Goal: Task Accomplishment & Management: Complete application form

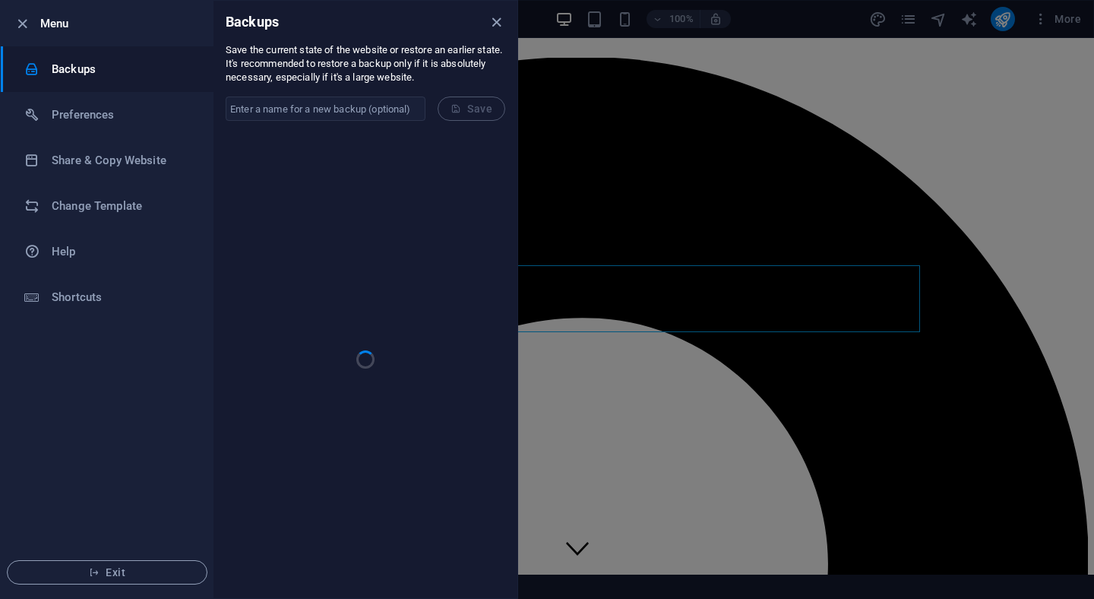
click at [634, 125] on div at bounding box center [547, 299] width 1094 height 599
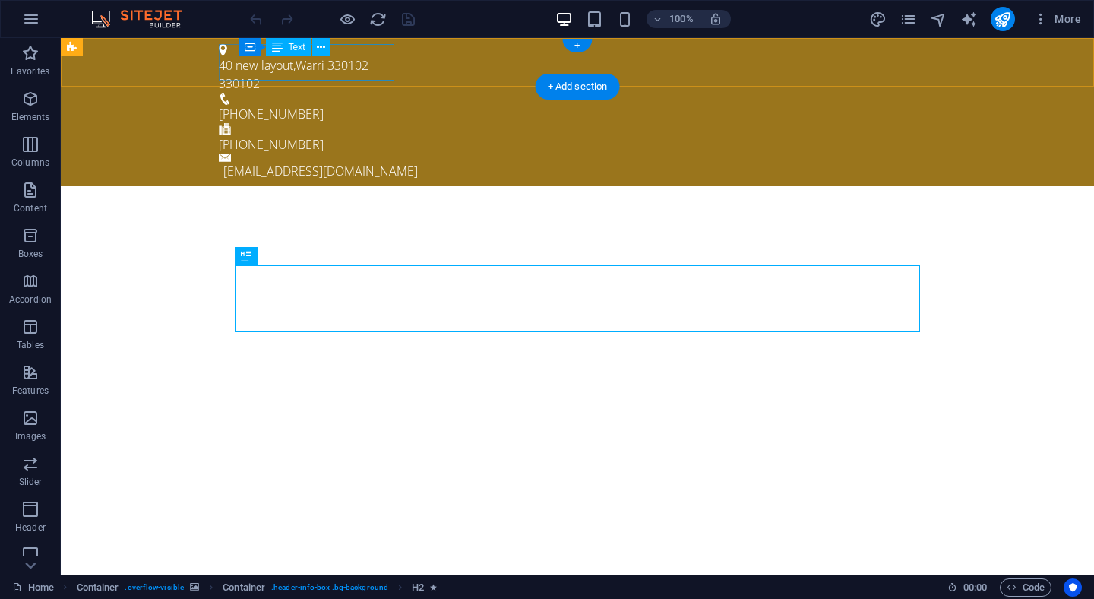
click at [292, 74] on div "40 new layout , Warri 330102 330102" at bounding box center [571, 74] width 705 height 36
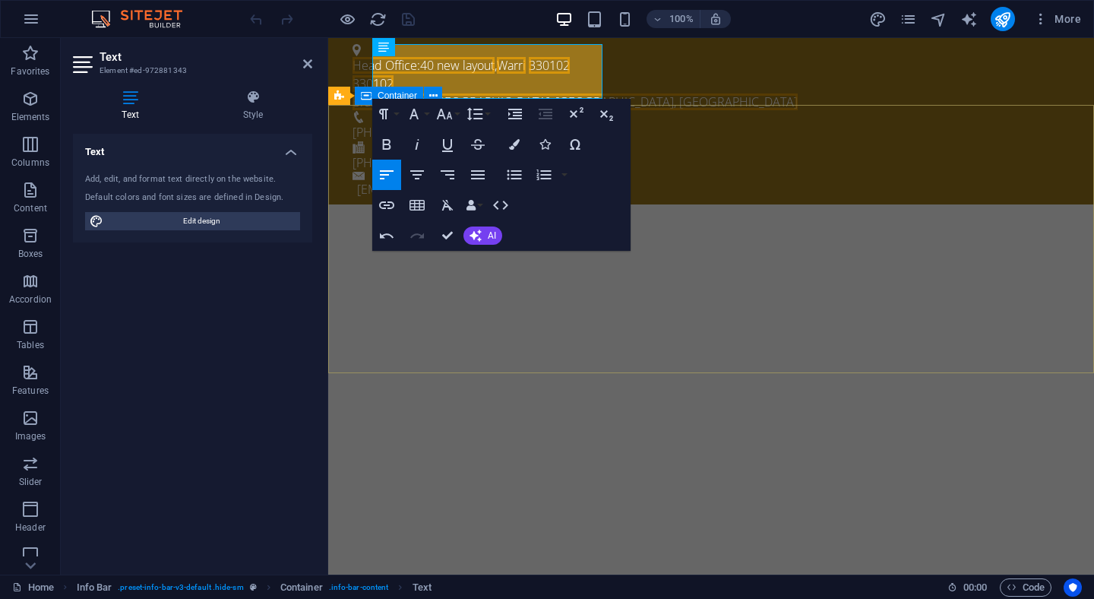
click at [703, 473] on div at bounding box center [711, 534] width 766 height 122
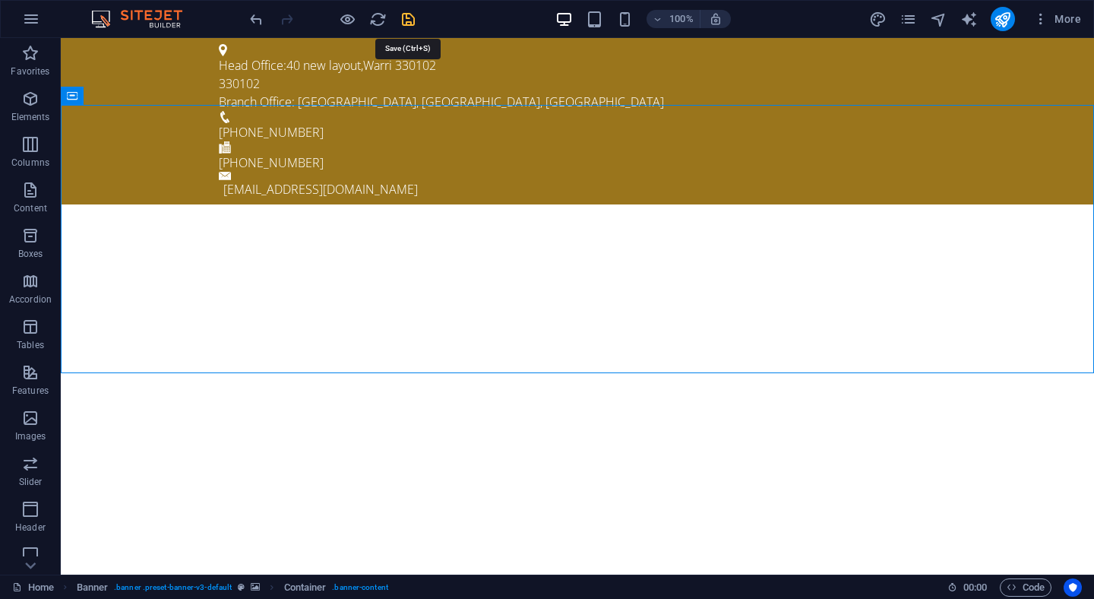
click at [413, 24] on icon "save" at bounding box center [408, 19] width 17 height 17
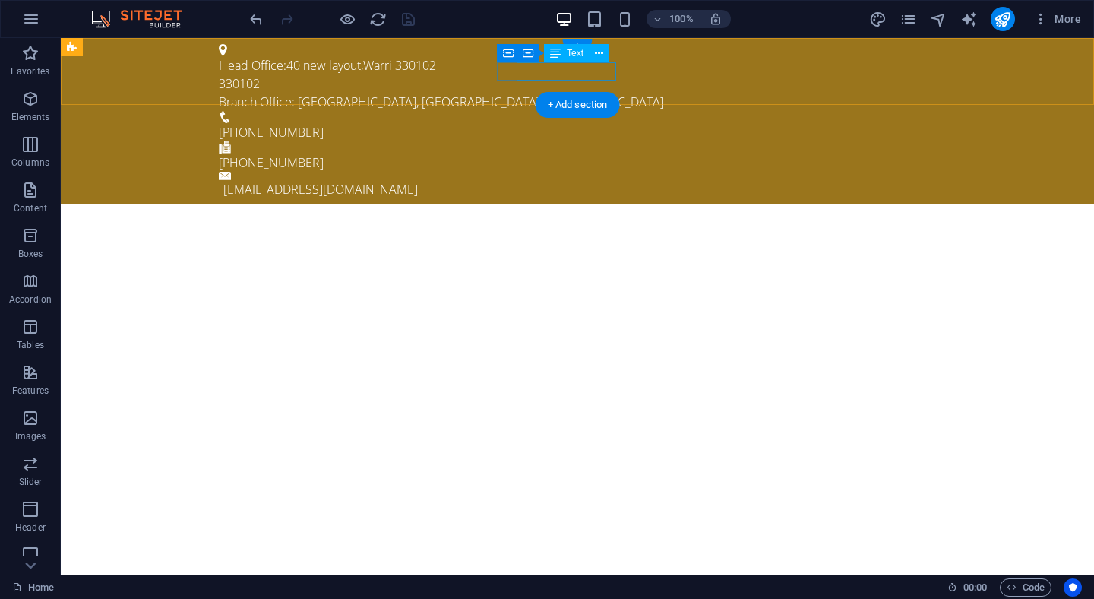
click at [586, 123] on div "[PHONE_NUMBER]" at bounding box center [571, 132] width 705 height 18
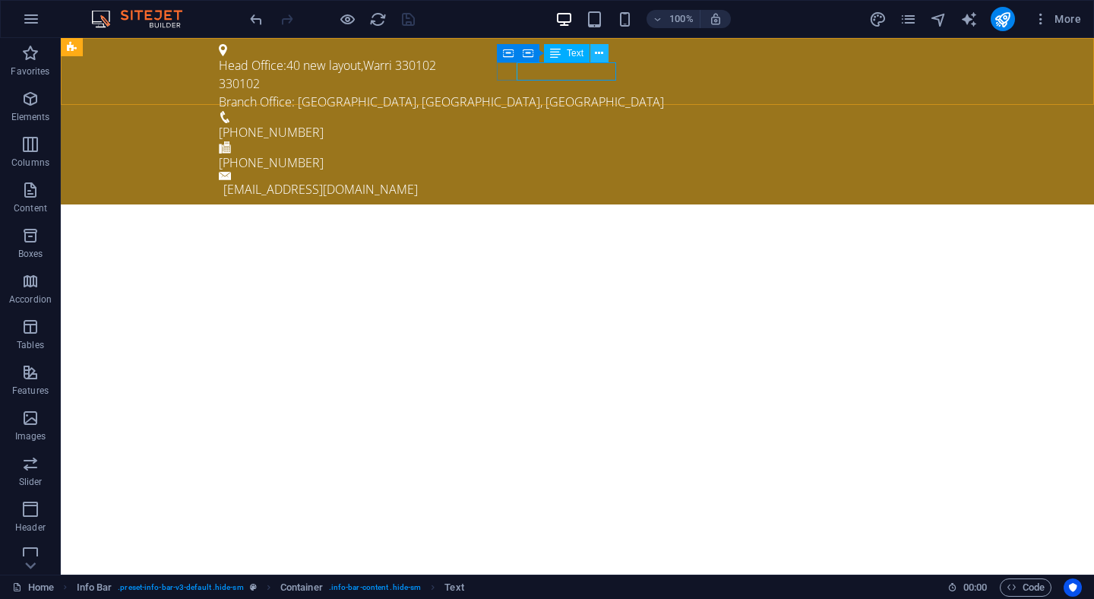
click at [600, 57] on icon at bounding box center [599, 54] width 8 height 16
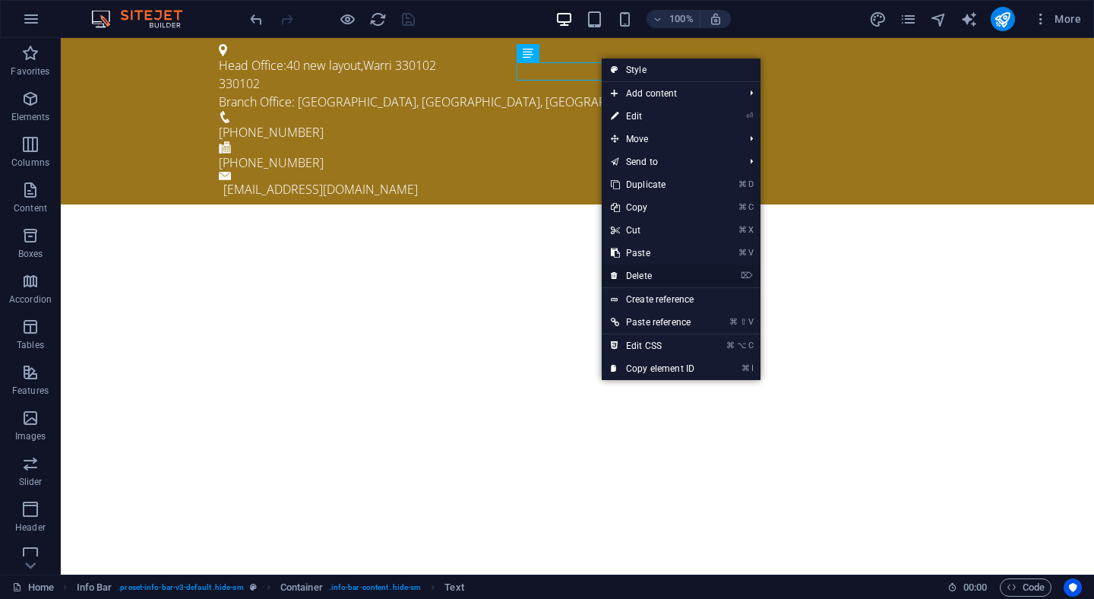
click at [641, 274] on link "⌦ Delete" at bounding box center [653, 275] width 102 height 23
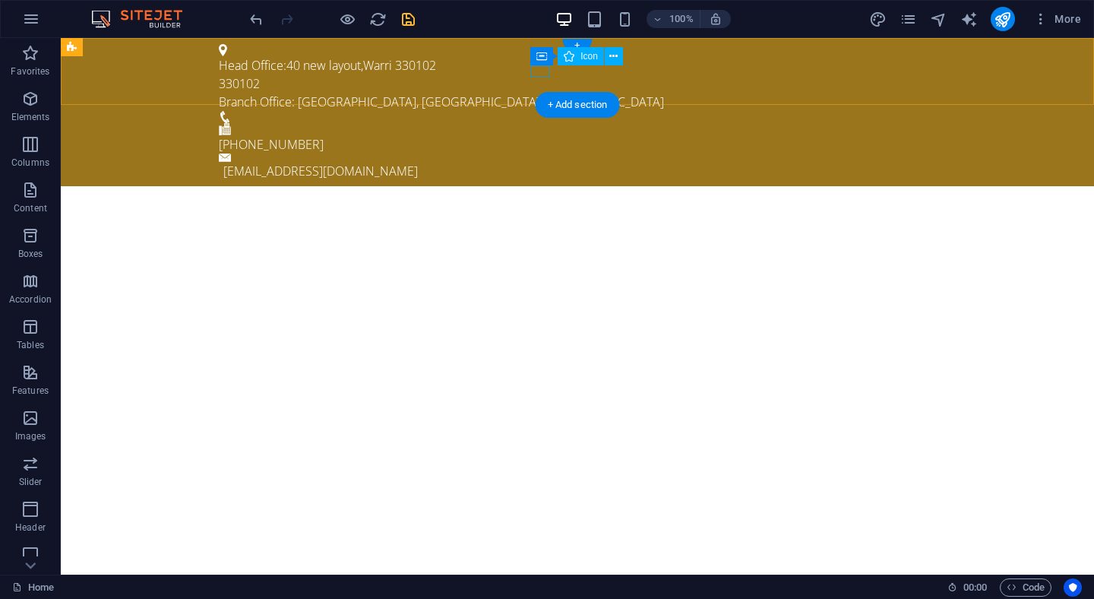
click at [539, 111] on figure at bounding box center [571, 117] width 705 height 12
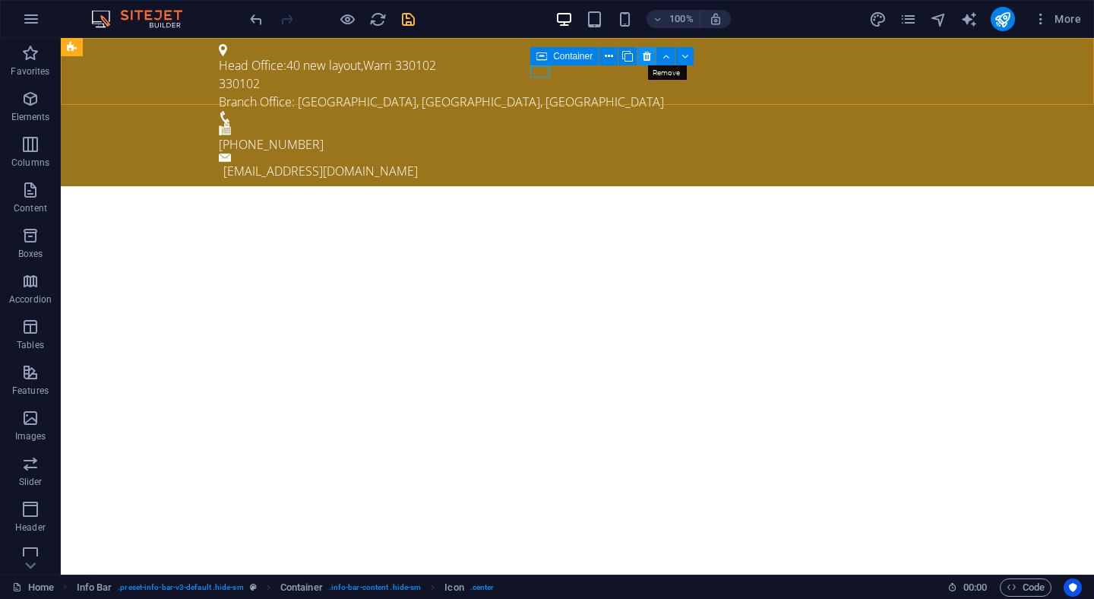
click at [644, 54] on icon at bounding box center [647, 57] width 8 height 16
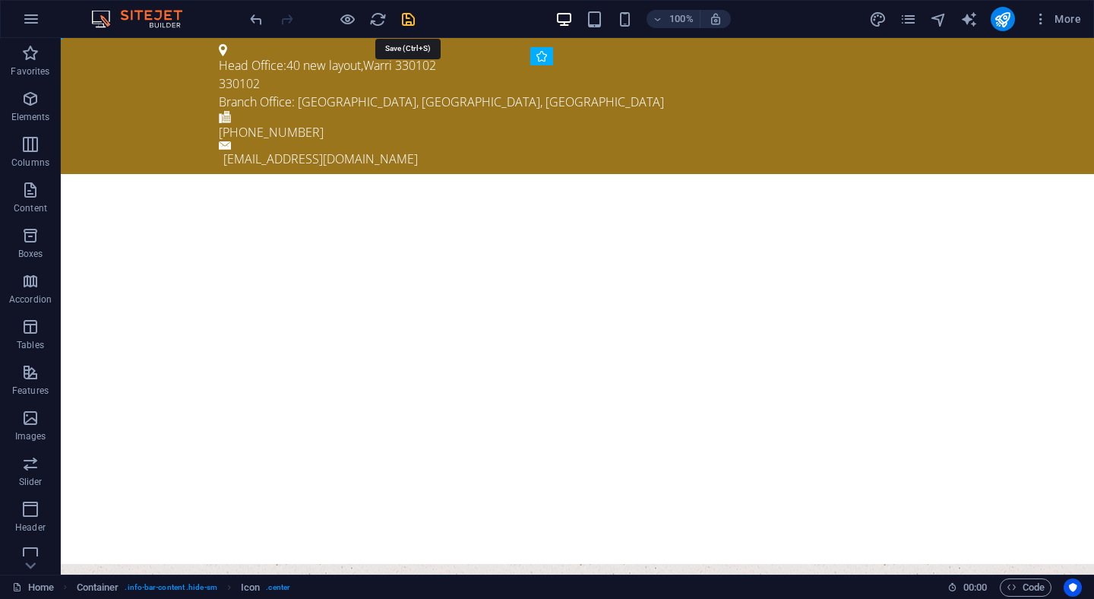
click at [413, 21] on icon "save" at bounding box center [408, 19] width 17 height 17
checkbox input "false"
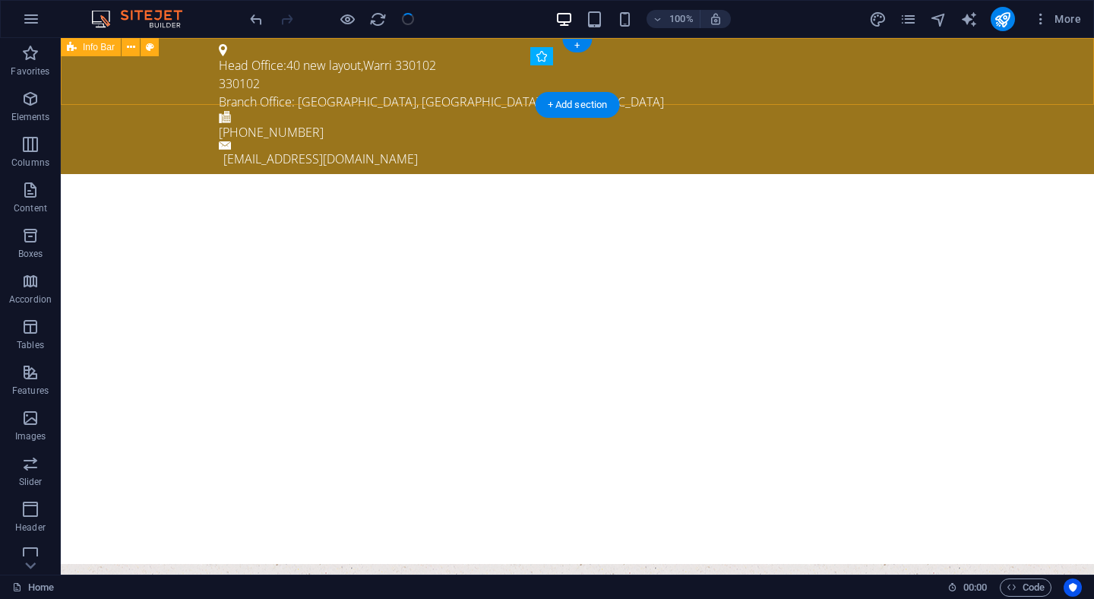
click at [492, 93] on div "Head Office:40 new layout , Warri 330102 330102 Branch Office: imotal, Ikorodu,…" at bounding box center [577, 106] width 1033 height 136
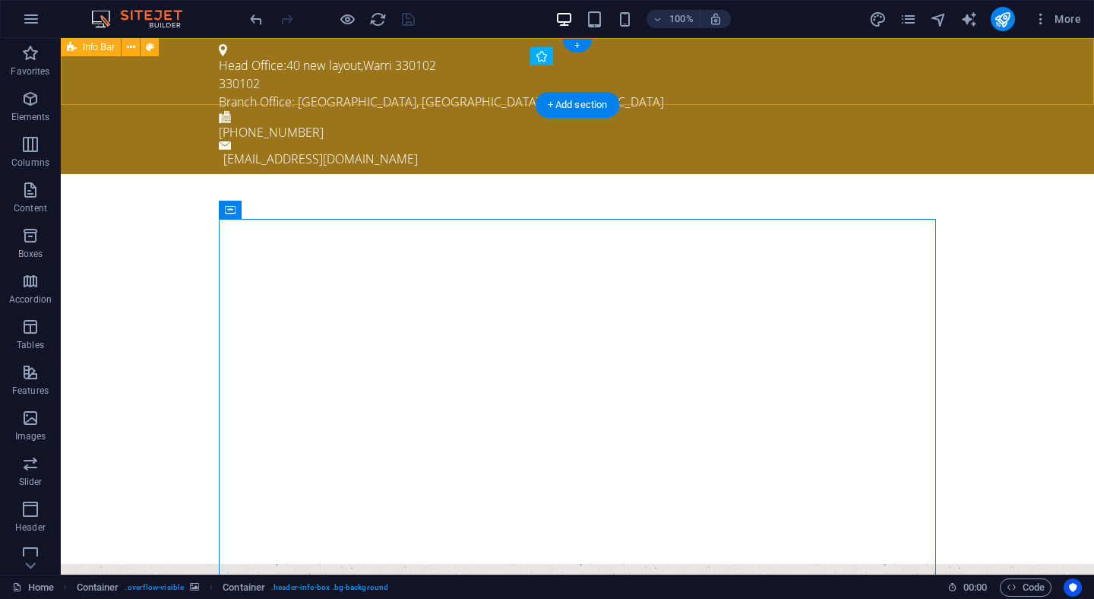
click at [756, 89] on div "Head Office:40 new layout , Warri 330102 330102 Branch Office: imotal, Ikorodu,…" at bounding box center [577, 106] width 1033 height 136
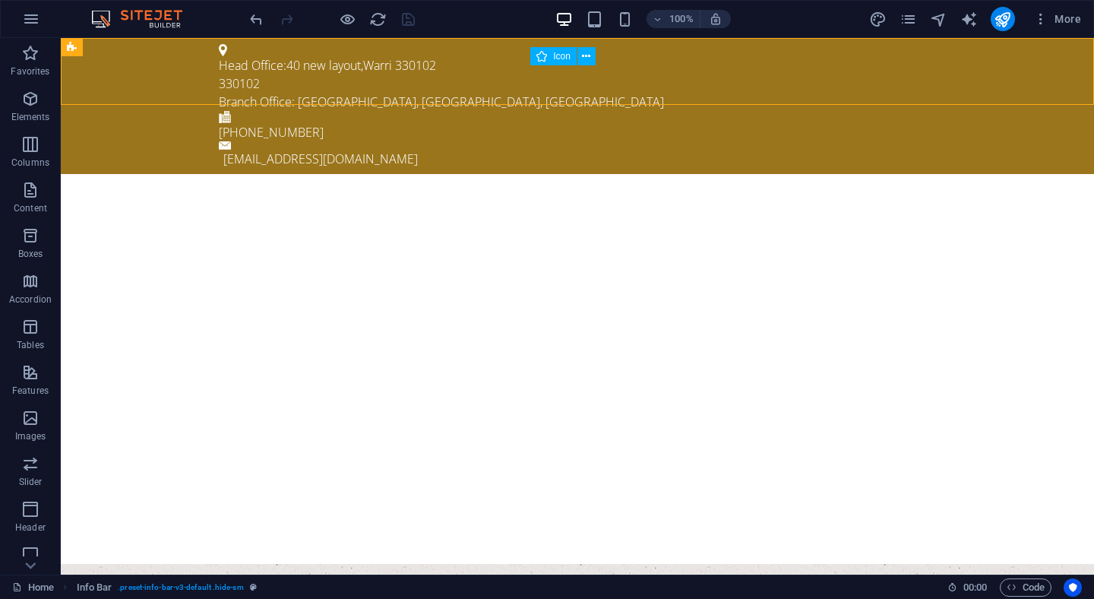
click at [542, 61] on icon at bounding box center [541, 56] width 11 height 18
click at [1005, 25] on icon "publish" at bounding box center [1002, 19] width 17 height 17
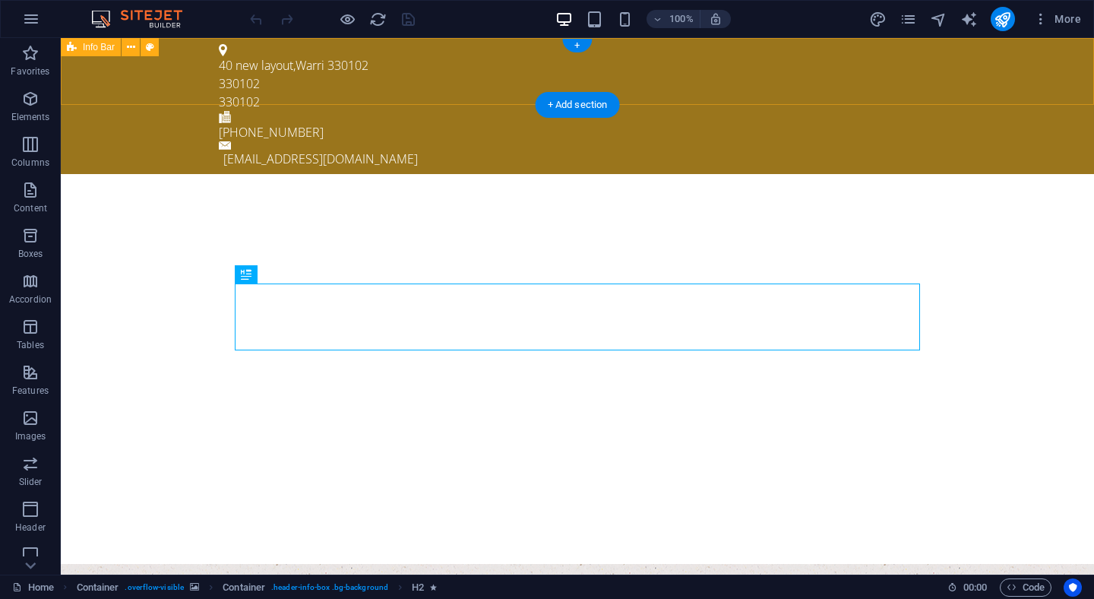
click at [102, 75] on div "40 new layout , Warri 330102 330102 330102 +234 915 257 332 info@ewhitefarm.com" at bounding box center [577, 106] width 1033 height 136
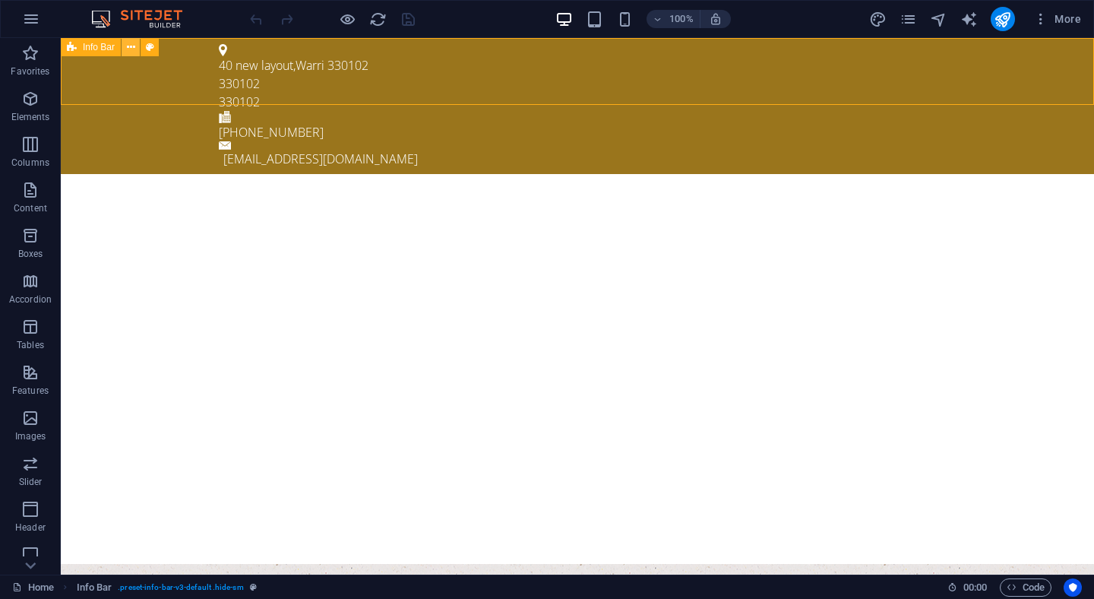
click at [134, 48] on icon at bounding box center [131, 48] width 8 height 16
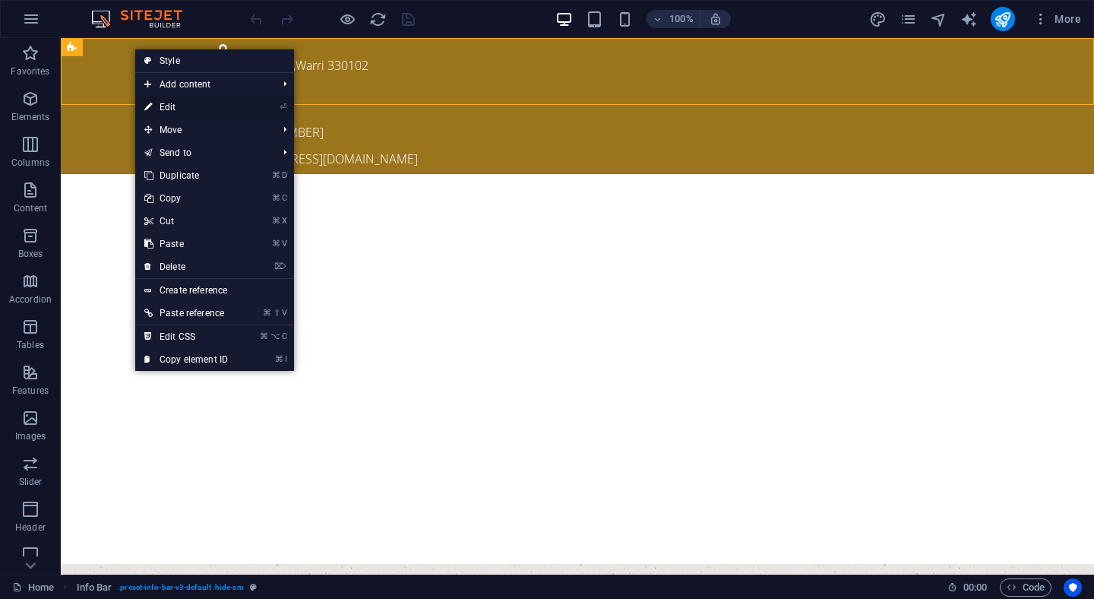
click at [165, 103] on link "⏎ Edit" at bounding box center [186, 107] width 102 height 23
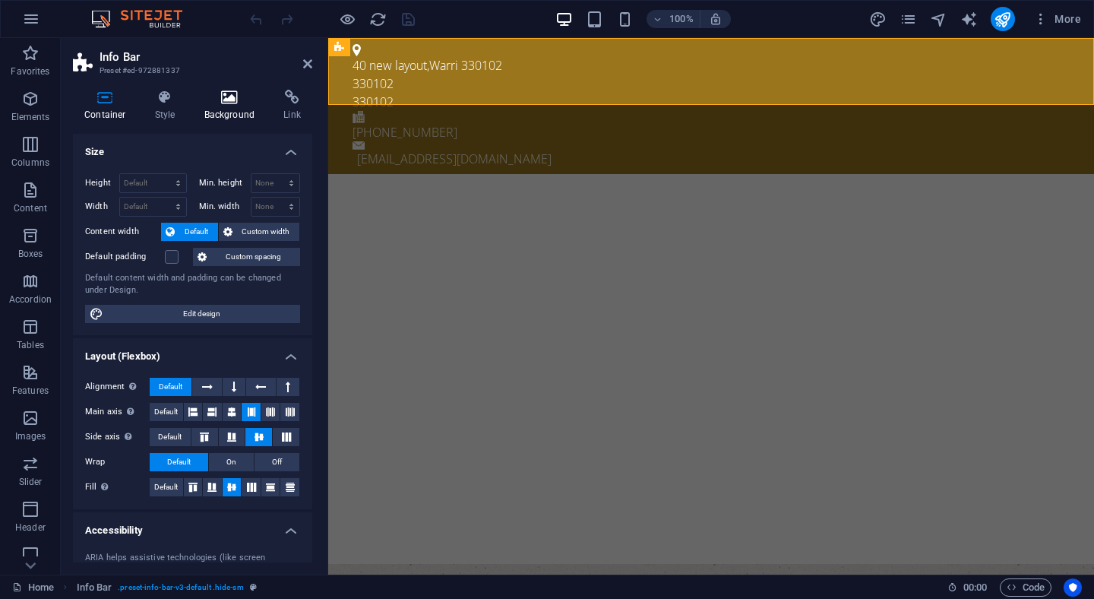
click at [221, 114] on h4 "Background" at bounding box center [233, 106] width 80 height 32
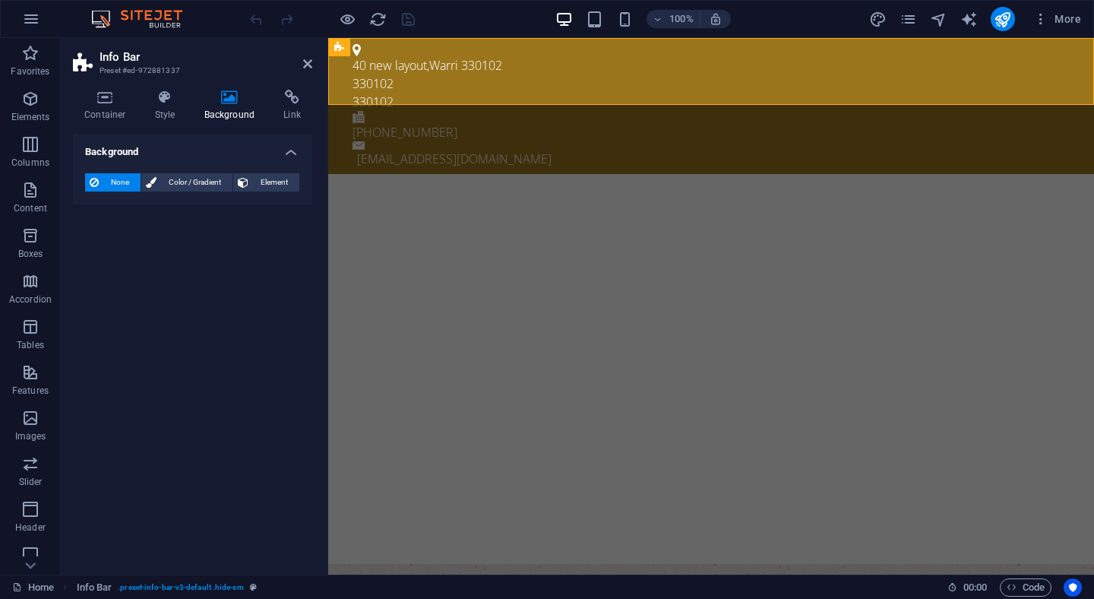
click at [311, 51] on h2 "Info Bar" at bounding box center [206, 57] width 213 height 14
click at [308, 62] on icon at bounding box center [307, 64] width 9 height 12
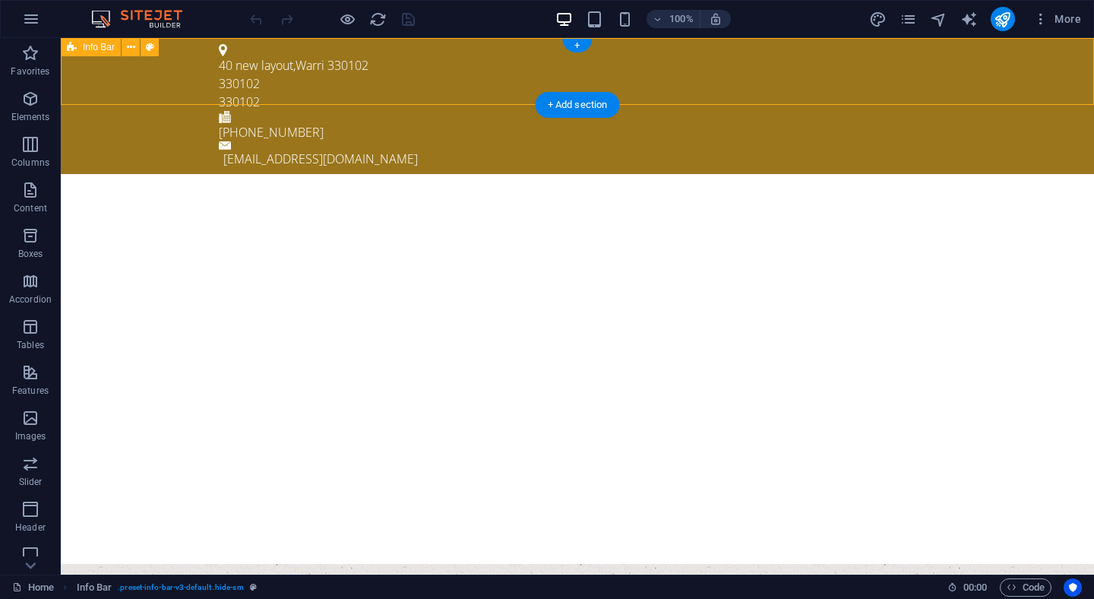
click at [115, 76] on div "40 new layout , Warri 330102 330102 330102 +234 915 257 332 info@ewhitefarm.com" at bounding box center [577, 106] width 1033 height 136
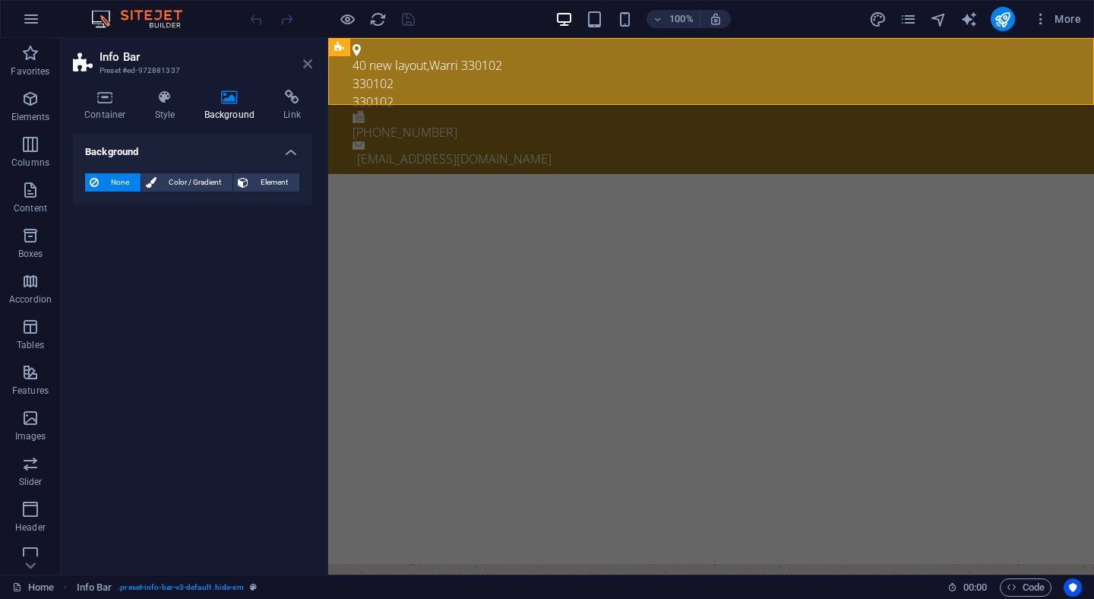
click at [308, 62] on icon at bounding box center [307, 64] width 9 height 12
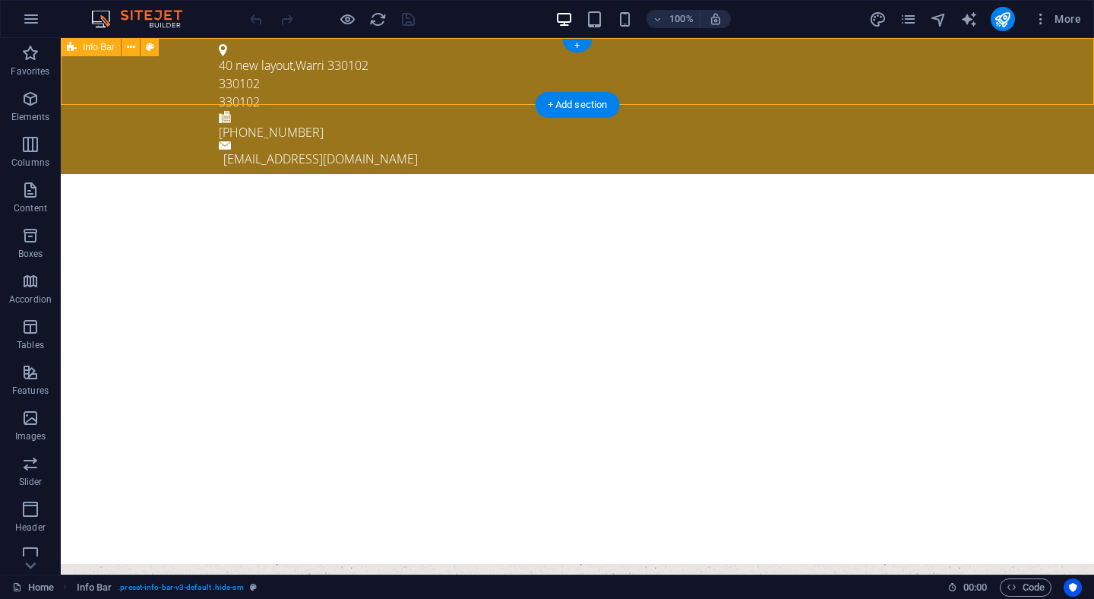
click at [133, 81] on div "40 new layout , Warri 330102 330102 330102 +234 915 257 332 info@ewhitefarm.com" at bounding box center [577, 106] width 1033 height 136
click at [133, 49] on icon at bounding box center [131, 48] width 8 height 16
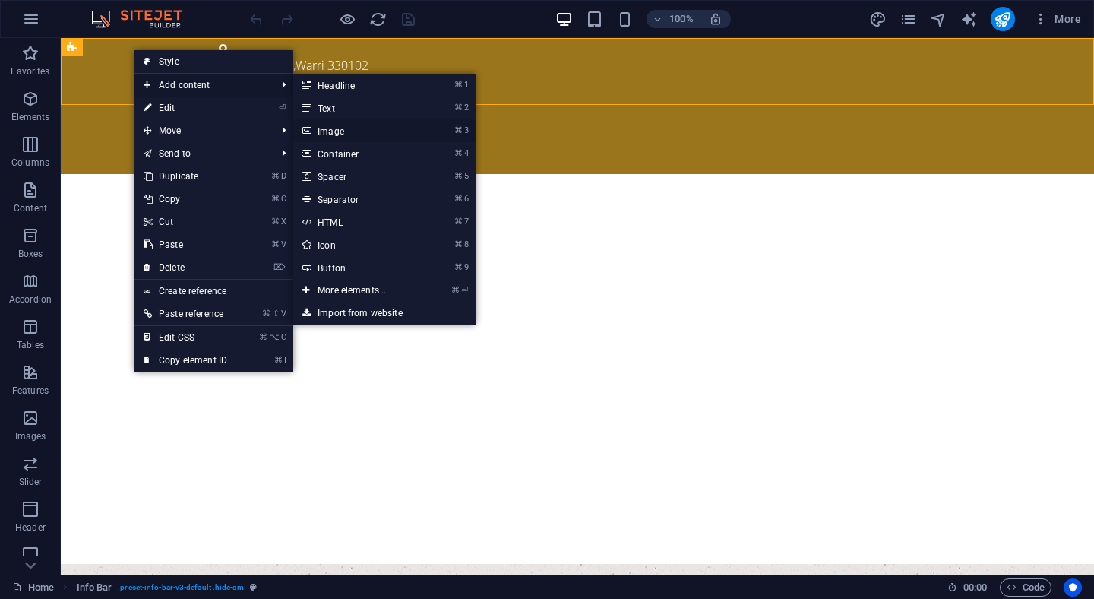
click at [341, 133] on link "⌘ 3 Image" at bounding box center [355, 130] width 125 height 23
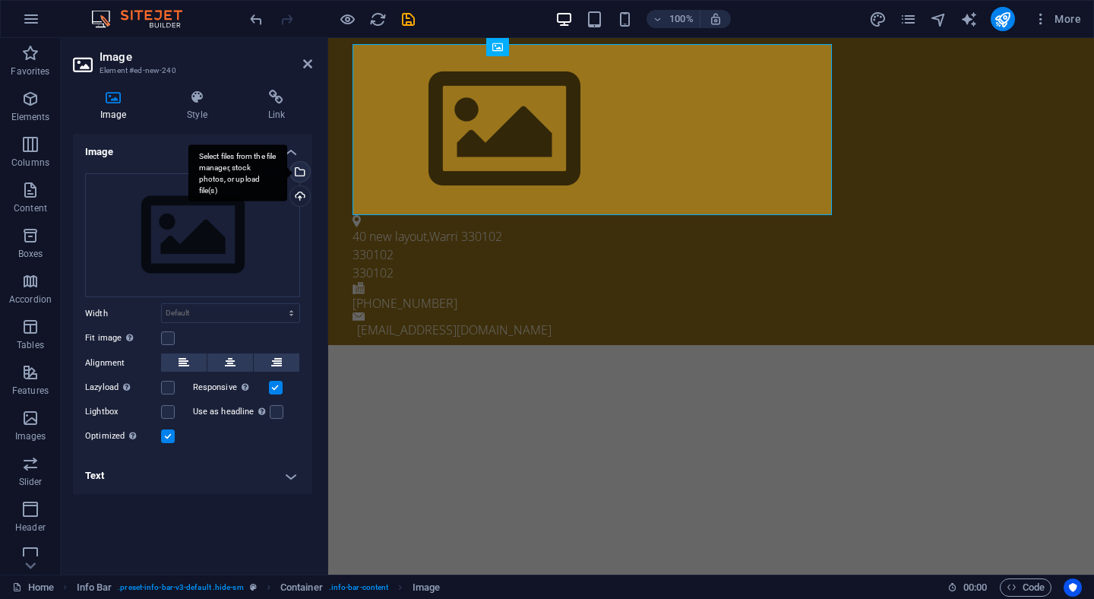
click at [301, 177] on div "Select files from the file manager, stock photos, or upload file(s)" at bounding box center [298, 173] width 23 height 23
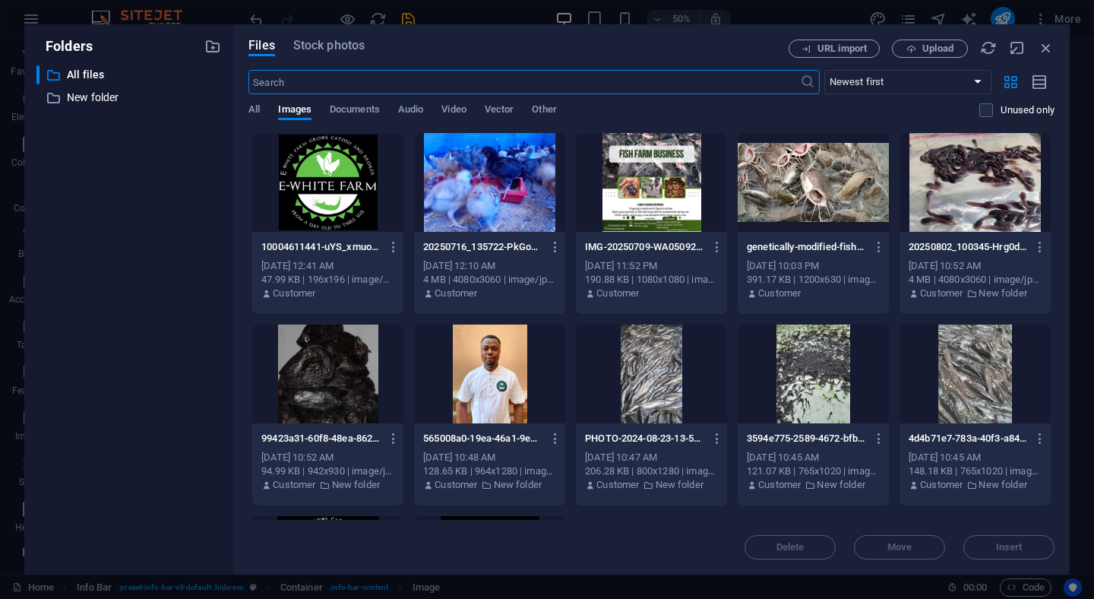
click at [369, 175] on div at bounding box center [327, 182] width 151 height 99
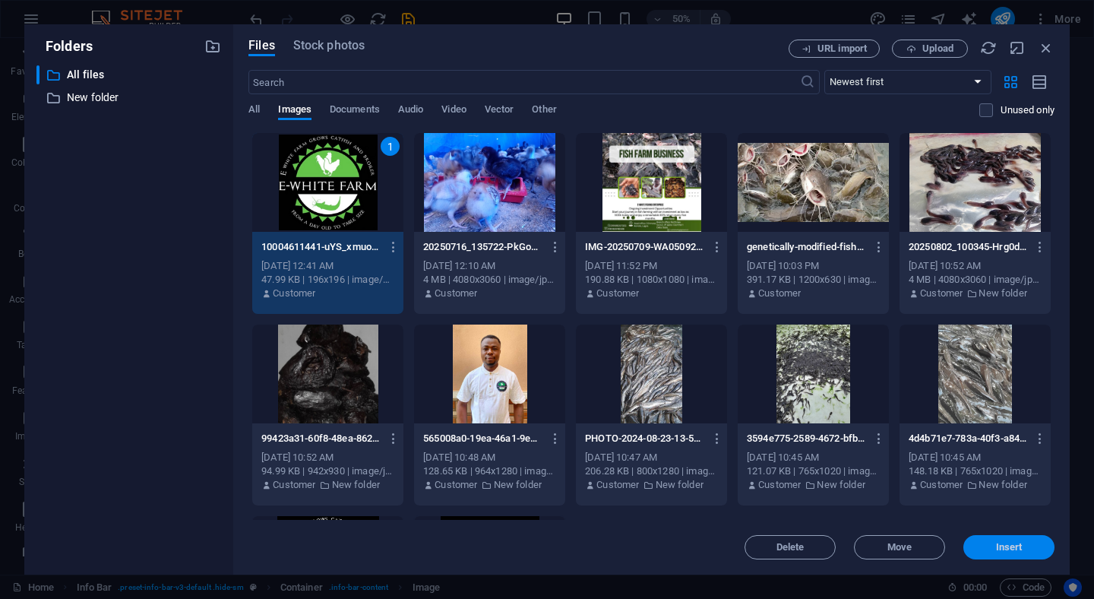
click at [997, 545] on span "Insert" at bounding box center [1009, 546] width 27 height 9
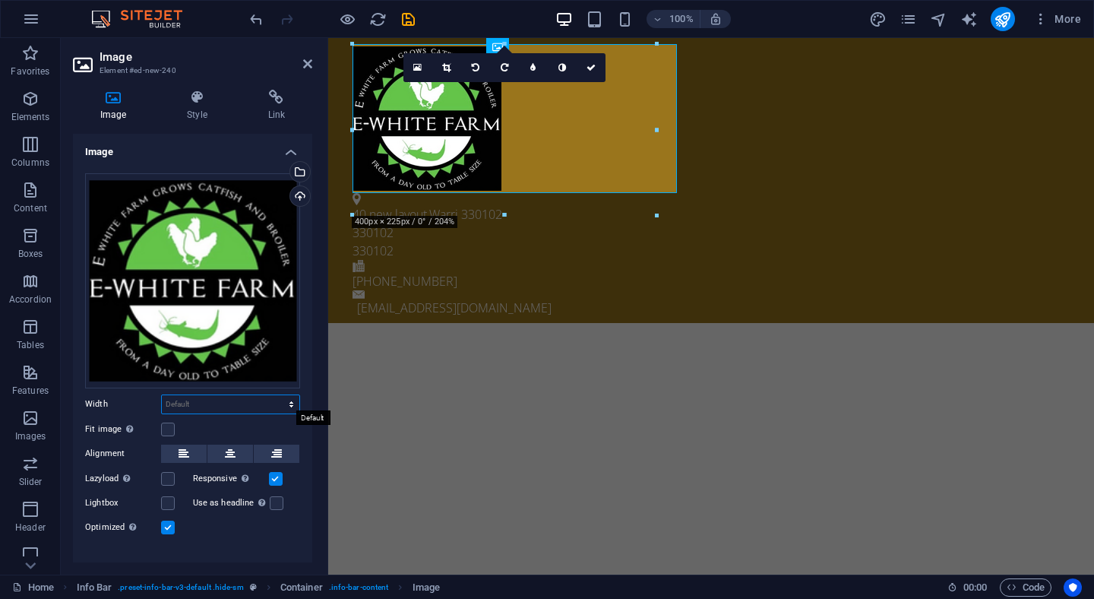
click at [201, 406] on select "Default auto px rem % em vh vw" at bounding box center [231, 404] width 138 height 18
select select "px"
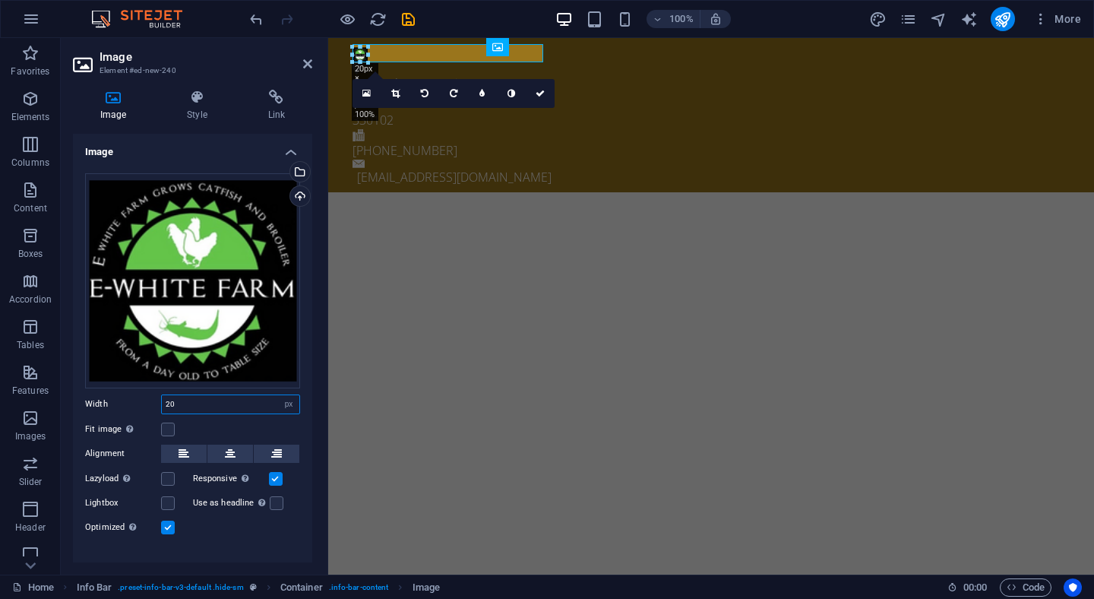
type input "2"
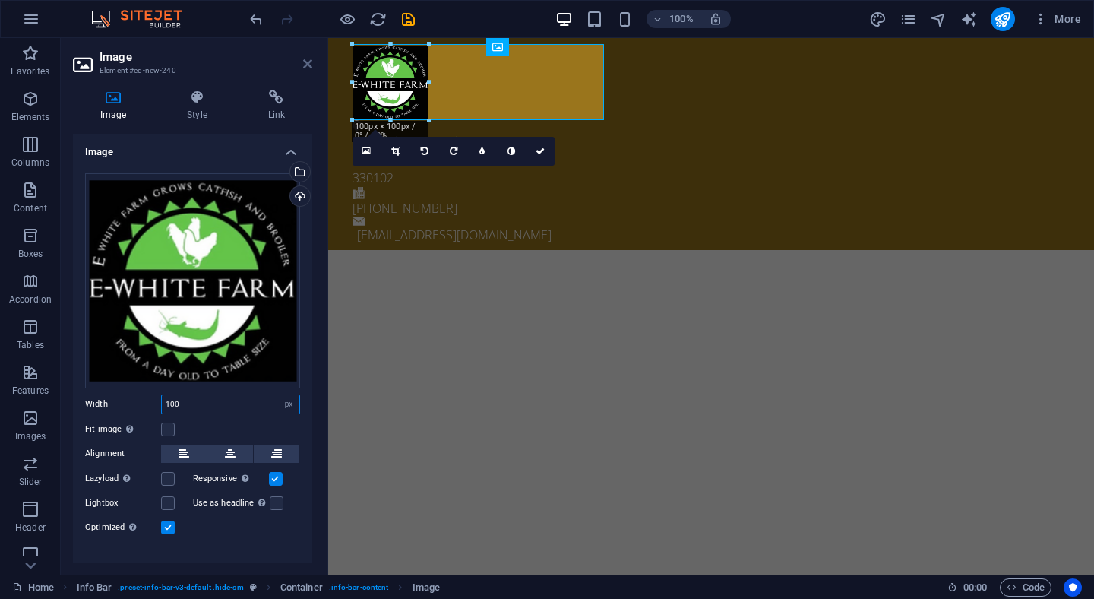
type input "100"
click at [308, 61] on icon at bounding box center [307, 64] width 9 height 12
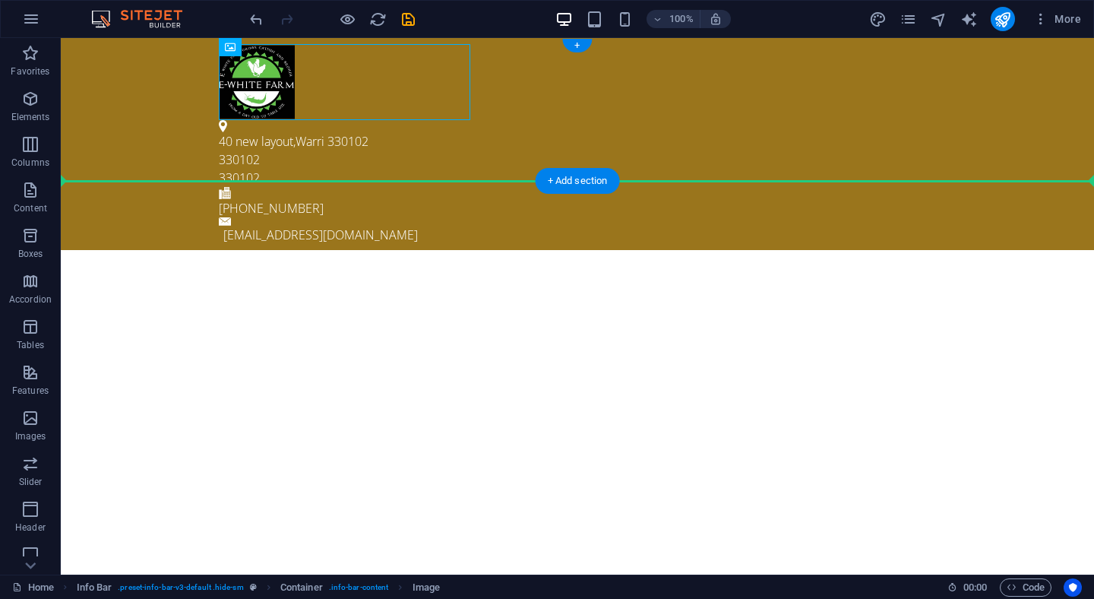
drag, startPoint x: 258, startPoint y: 94, endPoint x: 175, endPoint y: 114, distance: 84.4
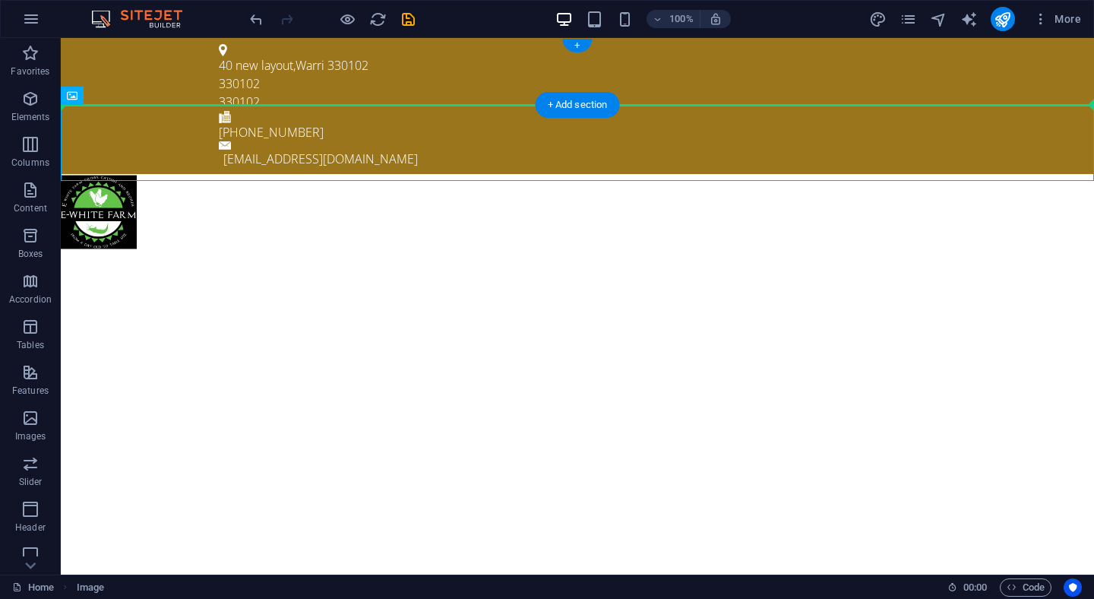
drag, startPoint x: 125, startPoint y: 131, endPoint x: 124, endPoint y: 79, distance: 52.4
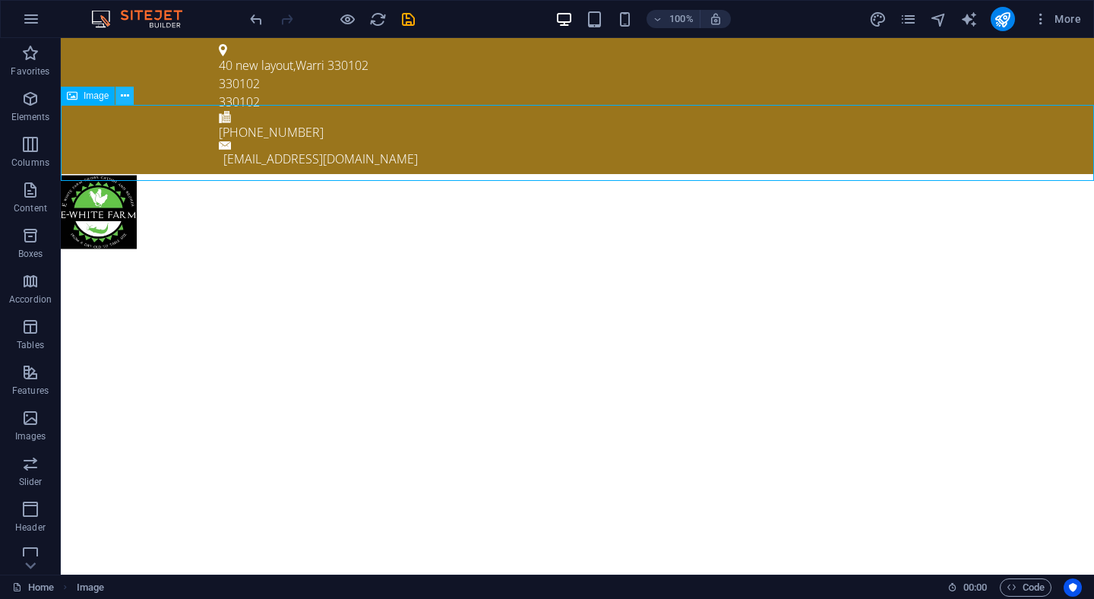
click at [126, 101] on icon at bounding box center [125, 96] width 8 height 16
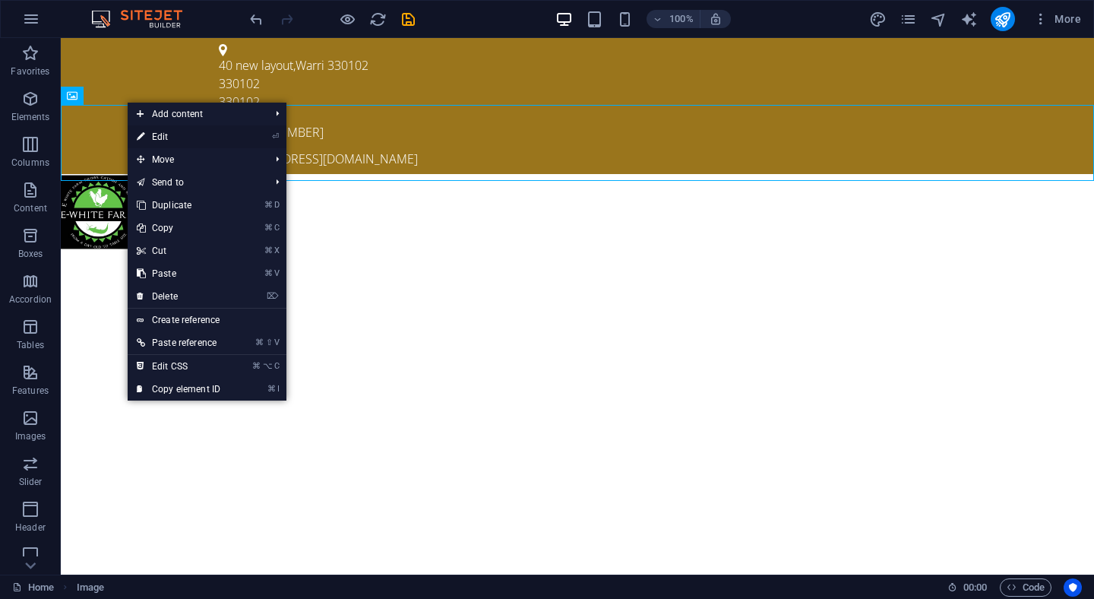
click at [169, 136] on link "⏎ Edit" at bounding box center [179, 136] width 102 height 23
select select "px"
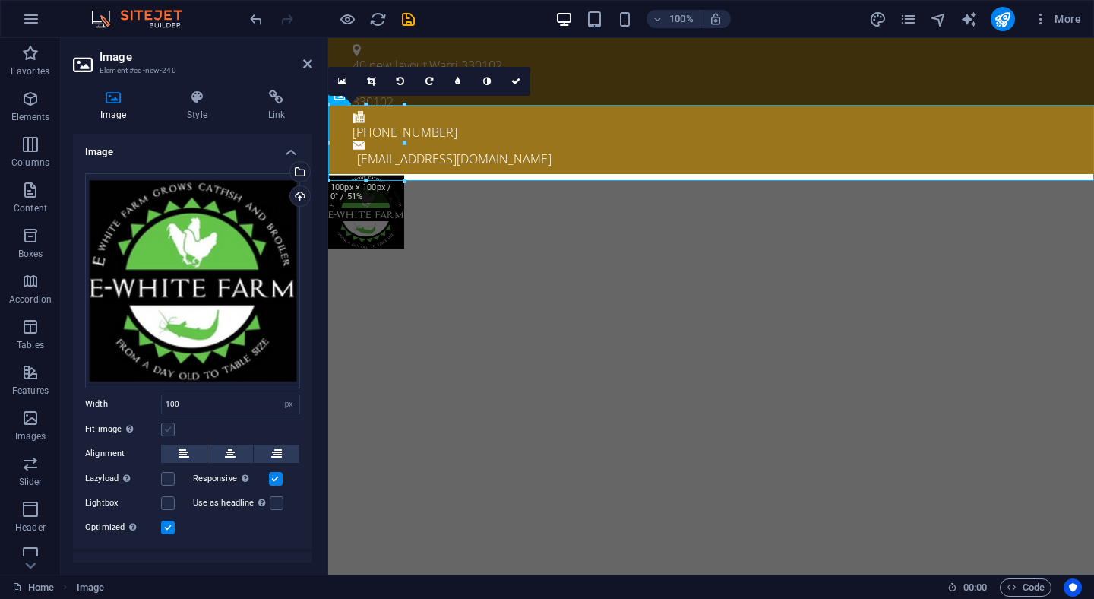
click at [169, 428] on label at bounding box center [168, 429] width 14 height 14
click at [0, 0] on input "Fit image Automatically fit image to a fixed width and height" at bounding box center [0, 0] width 0 height 0
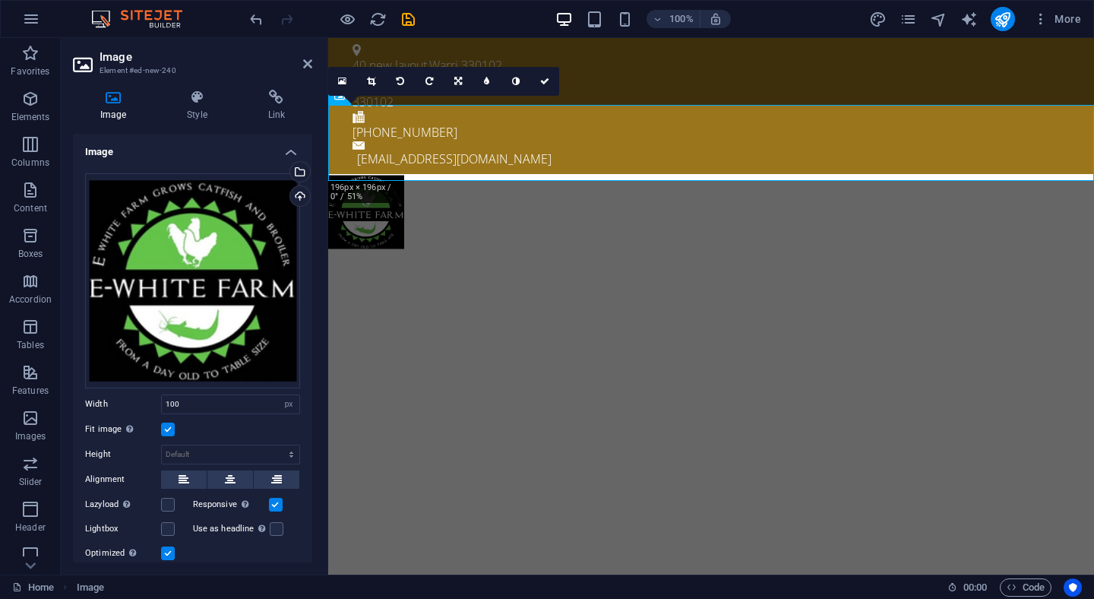
click at [170, 552] on label at bounding box center [168, 553] width 14 height 14
click at [0, 0] on input "Optimized Images are compressed to improve page speed." at bounding box center [0, 0] width 0 height 0
click at [170, 551] on label at bounding box center [168, 553] width 14 height 14
click at [0, 0] on input "Optimized Images are compressed to improve page speed." at bounding box center [0, 0] width 0 height 0
click at [372, 81] on icon at bounding box center [371, 81] width 8 height 9
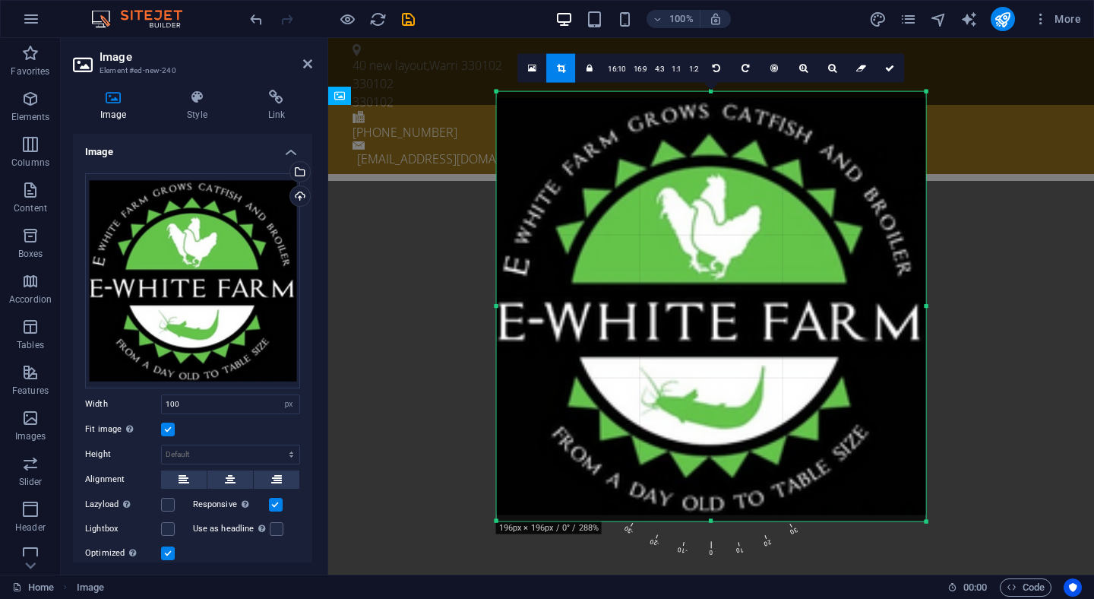
click at [312, 71] on aside "Image Element #ed-new-240 Image Style Link Image Drag files here, click to choo…" at bounding box center [194, 306] width 267 height 536
click at [886, 69] on icon at bounding box center [889, 68] width 9 height 9
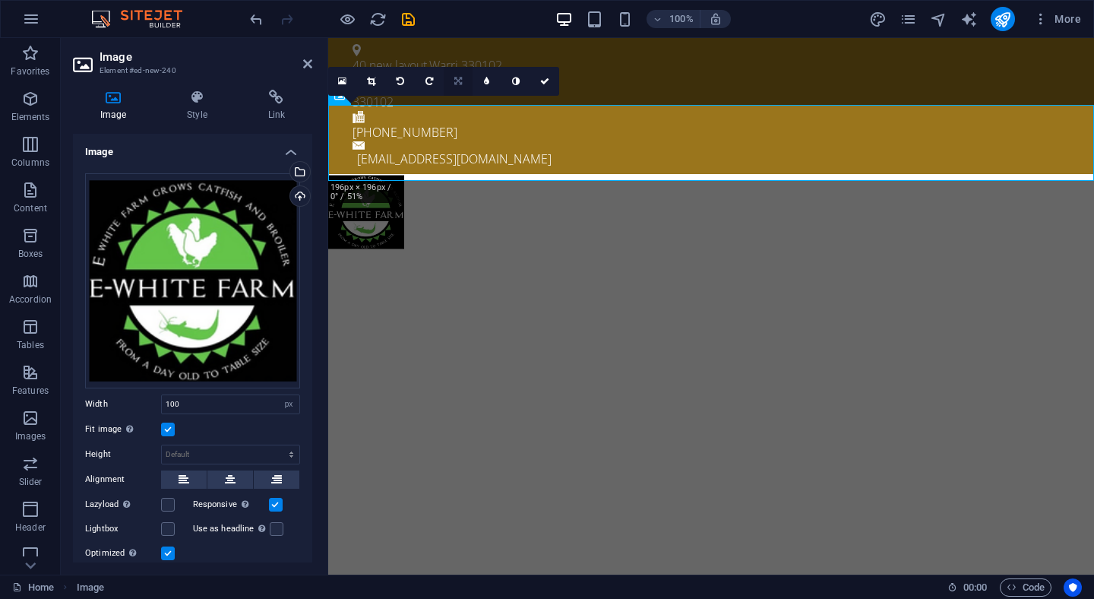
click at [456, 83] on icon at bounding box center [458, 81] width 8 height 9
click at [545, 85] on icon at bounding box center [544, 81] width 9 height 9
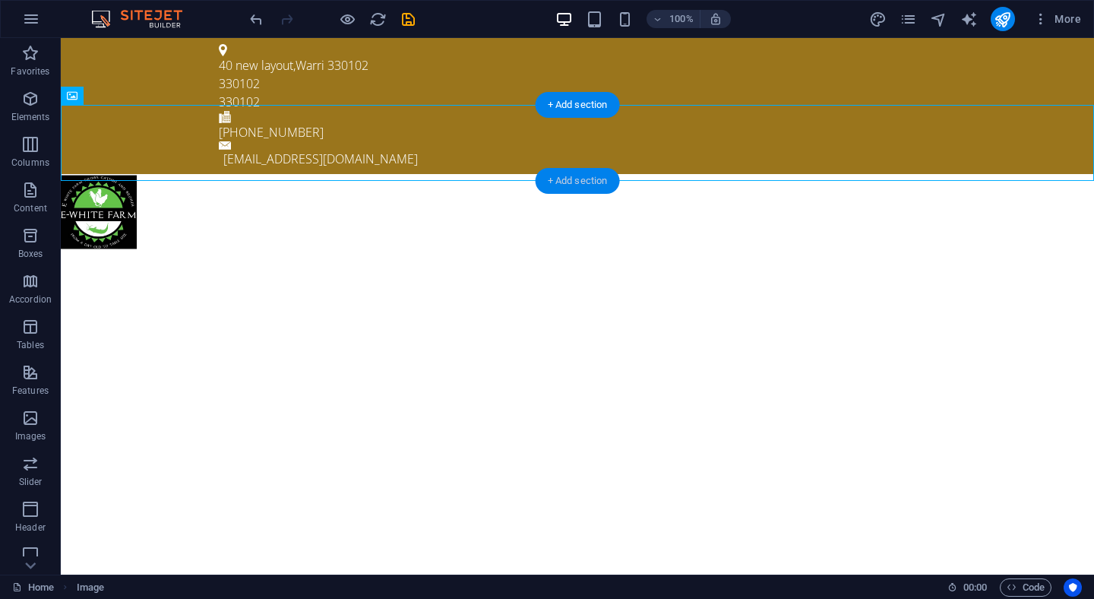
click at [558, 182] on div "+ Add section" at bounding box center [578, 181] width 84 height 26
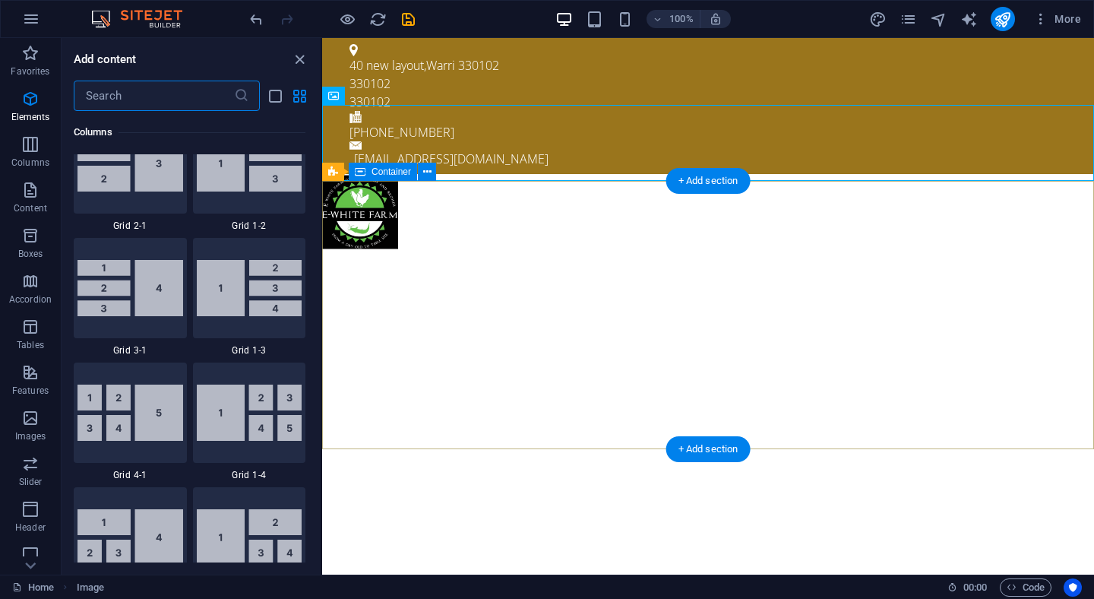
scroll to position [2658, 0]
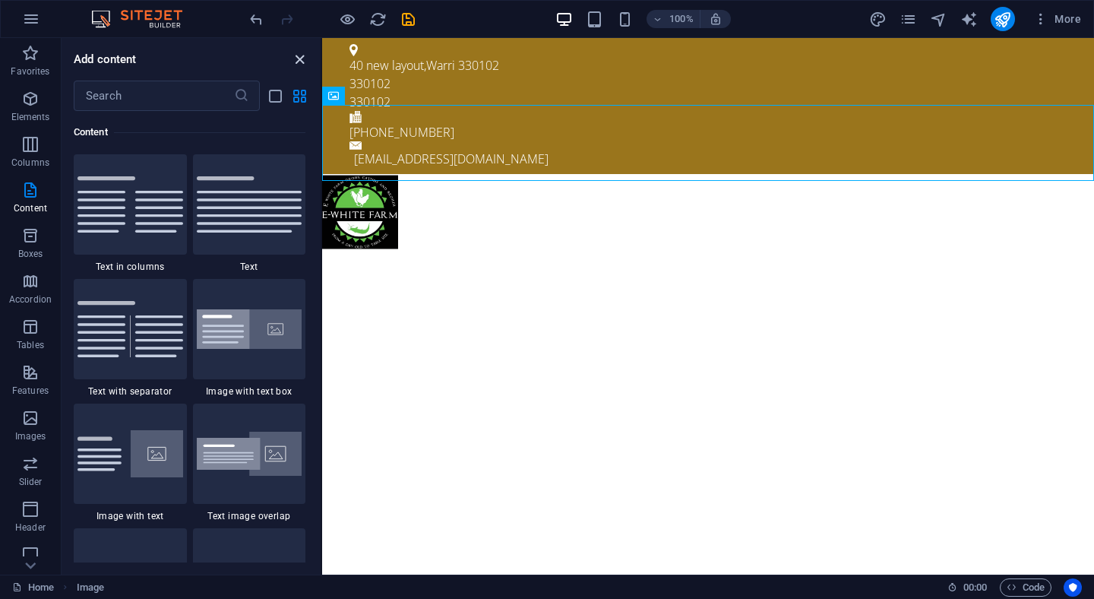
click at [302, 58] on icon "close panel" at bounding box center [299, 59] width 17 height 17
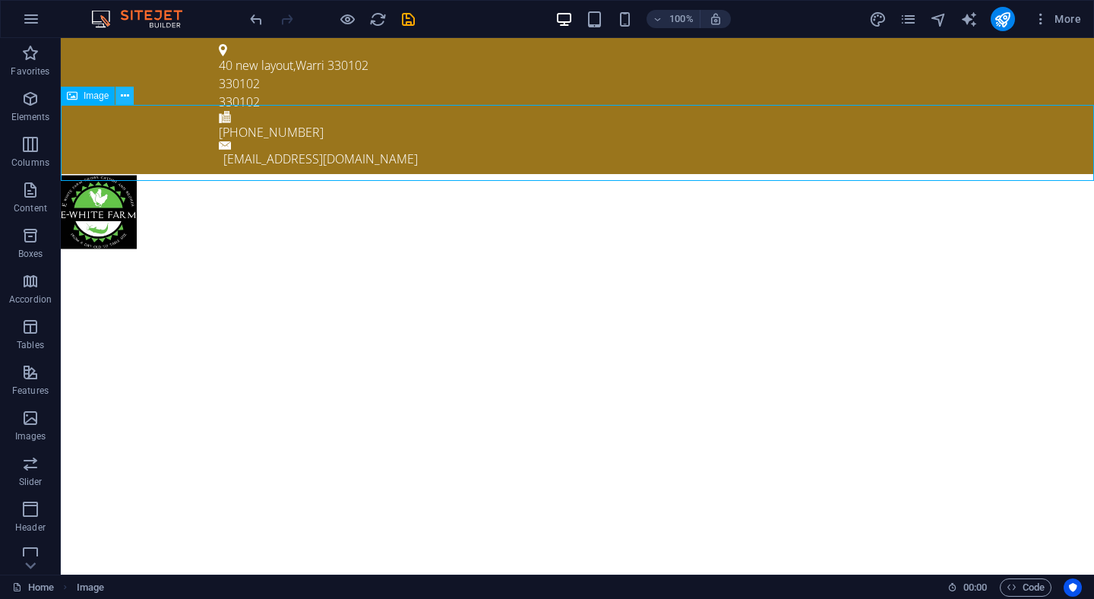
click at [128, 96] on icon at bounding box center [125, 96] width 8 height 16
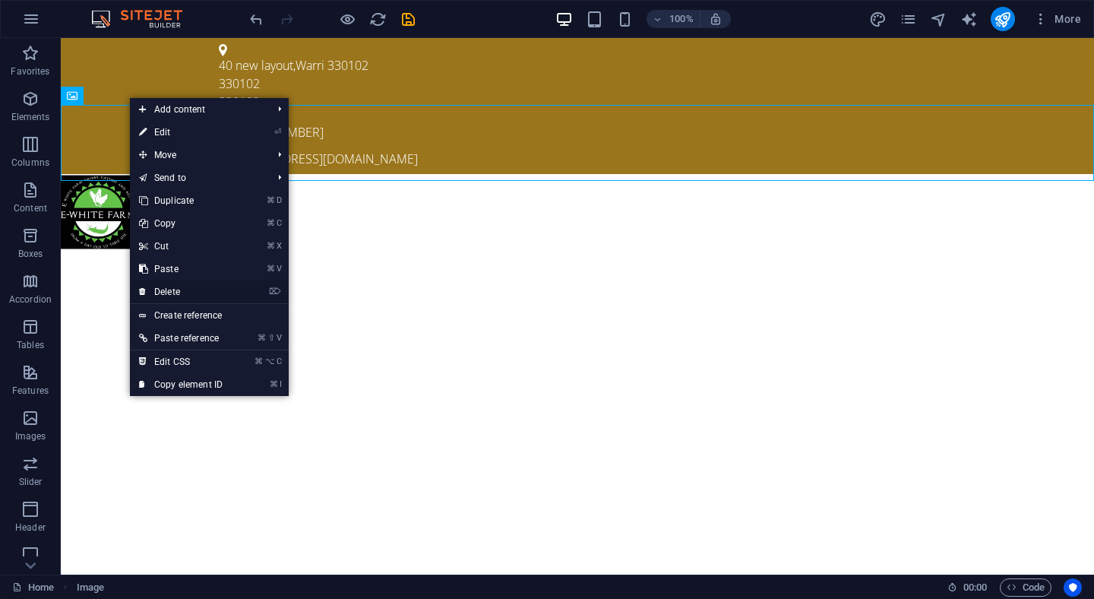
click at [172, 287] on link "⌦ Delete" at bounding box center [181, 291] width 102 height 23
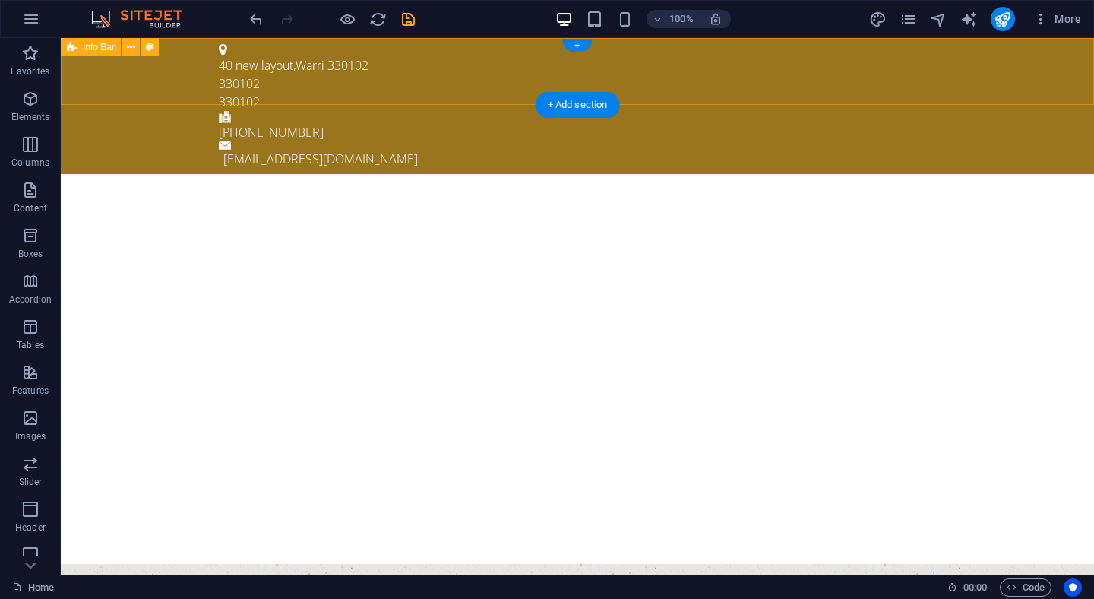
click at [100, 72] on div "40 new layout , Warri 330102 330102 330102 +234 915 257 332 info@ewhitefarm.com" at bounding box center [577, 106] width 1033 height 136
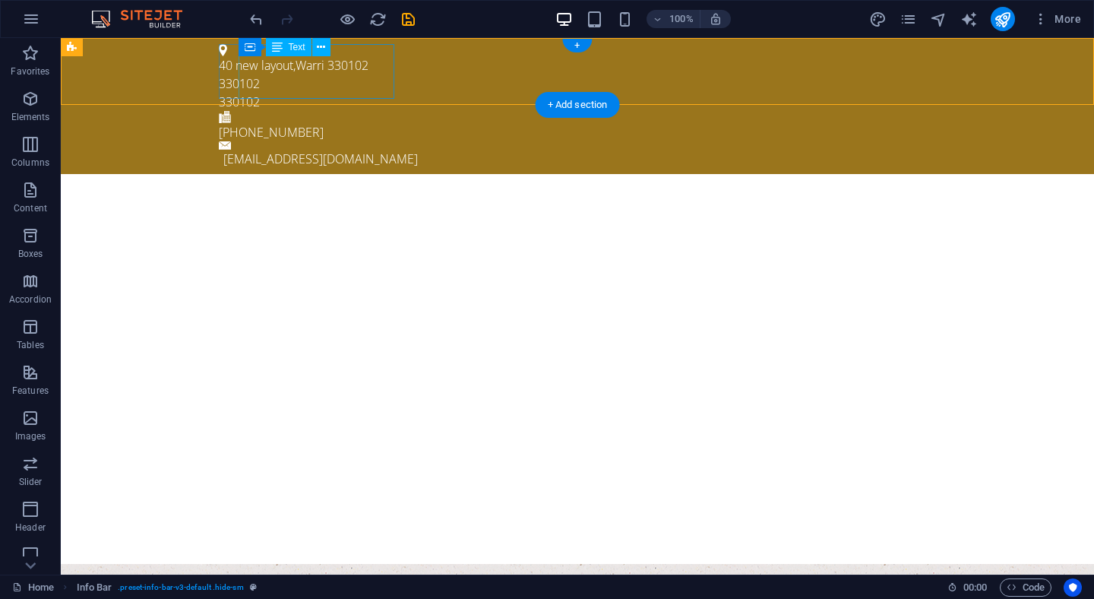
click at [249, 90] on div "40 new layout , Warri 330102 330102 330102" at bounding box center [571, 83] width 705 height 55
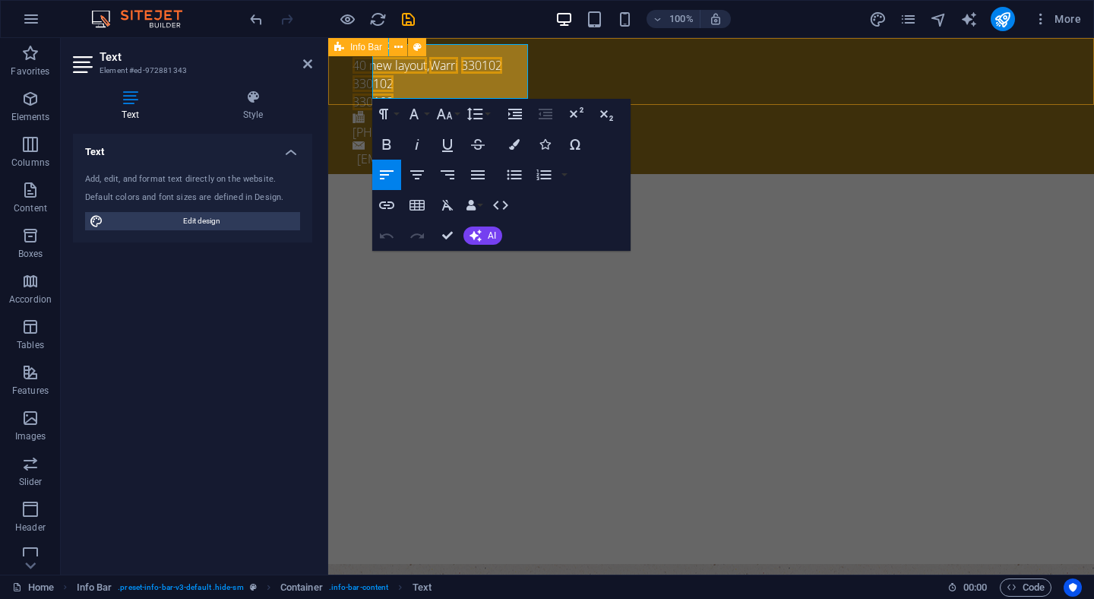
click at [621, 77] on div "40 new layout , Warri 330102 330102 330102 +234 915 257 332 info@ewhitefarm.com" at bounding box center [711, 106] width 766 height 136
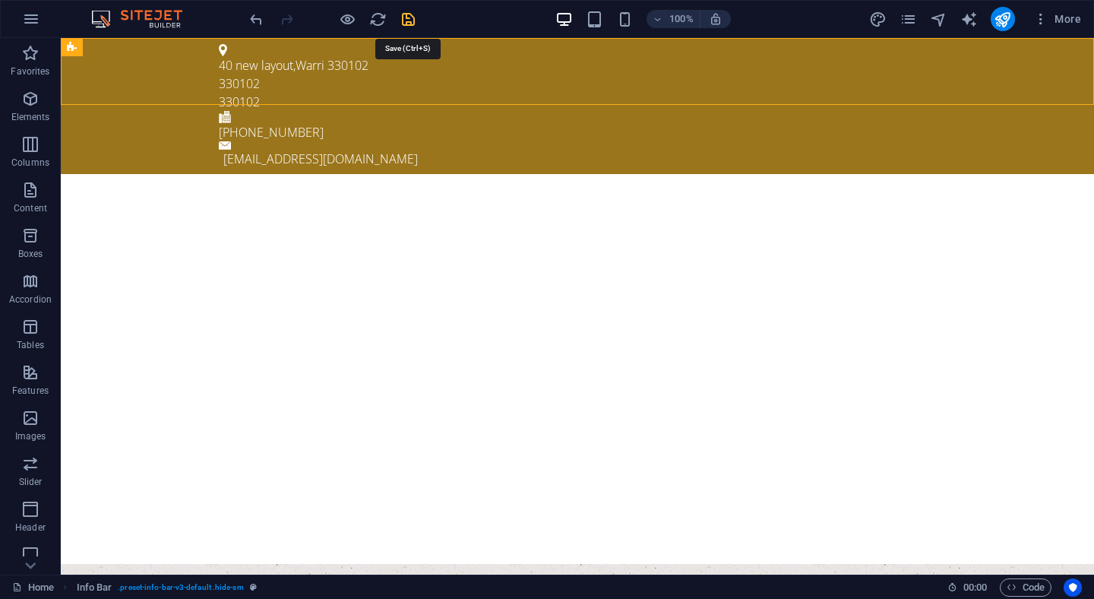
click at [409, 24] on icon "save" at bounding box center [408, 19] width 17 height 17
checkbox input "false"
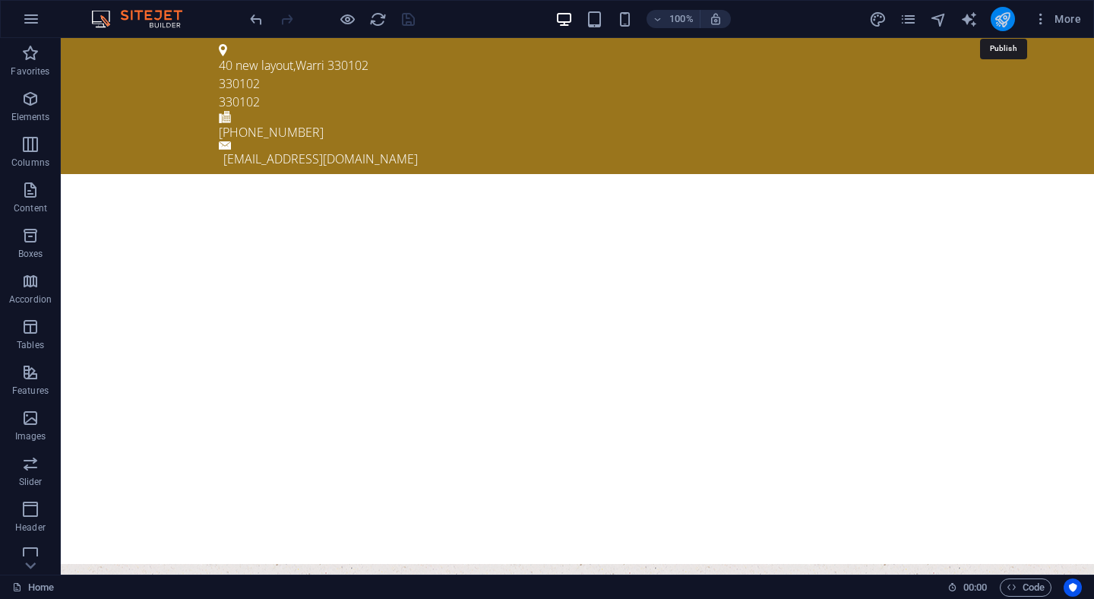
click at [998, 14] on icon "publish" at bounding box center [1002, 19] width 17 height 17
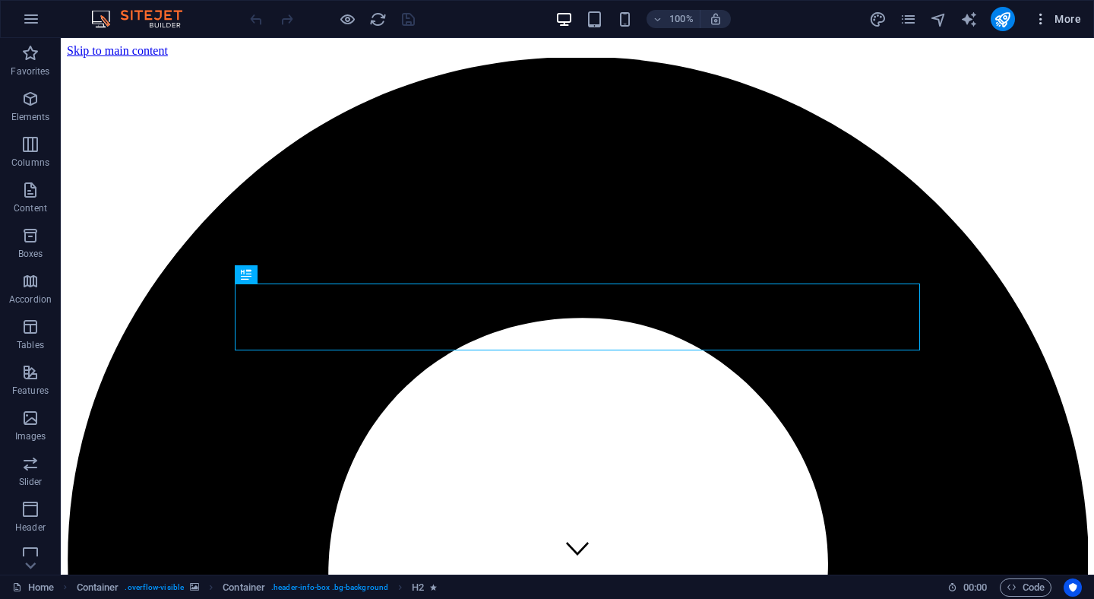
click at [1045, 23] on icon "button" at bounding box center [1040, 18] width 15 height 15
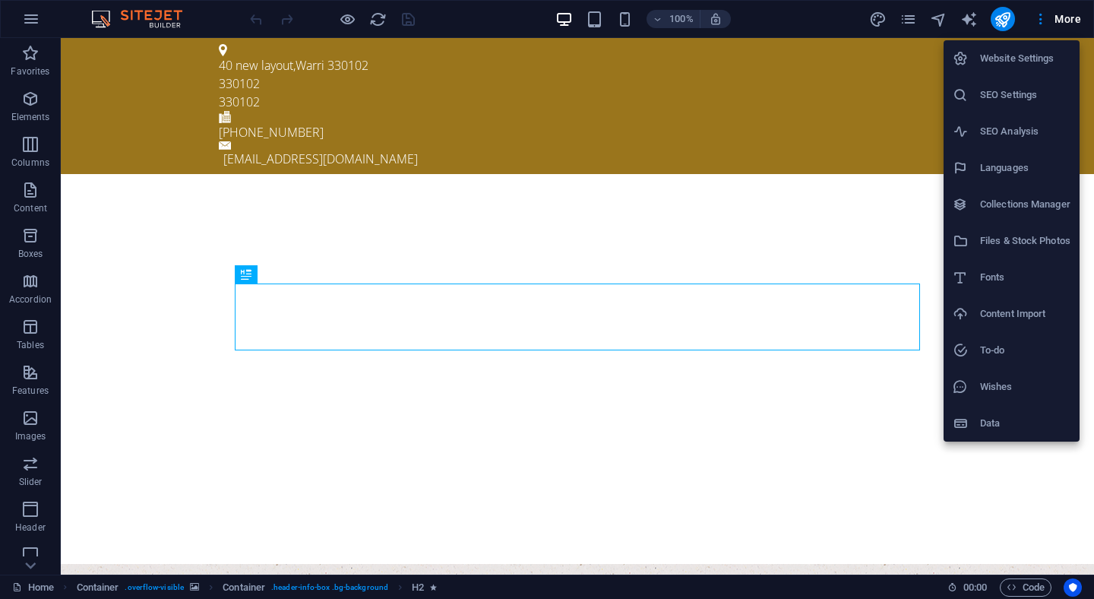
click at [917, 24] on div at bounding box center [547, 299] width 1094 height 599
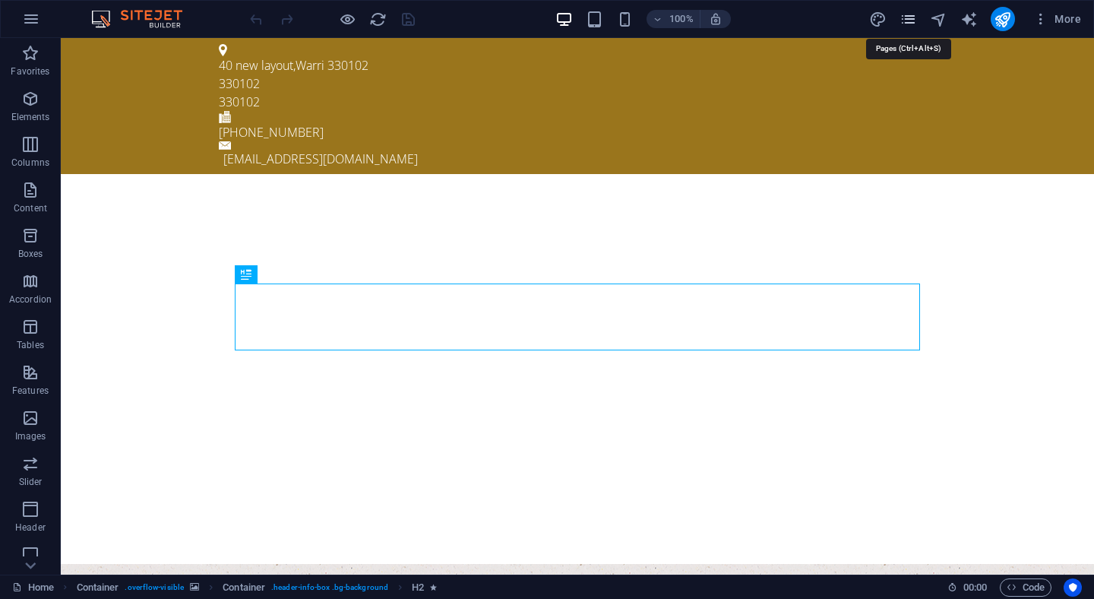
click at [911, 25] on icon "pages" at bounding box center [907, 19] width 17 height 17
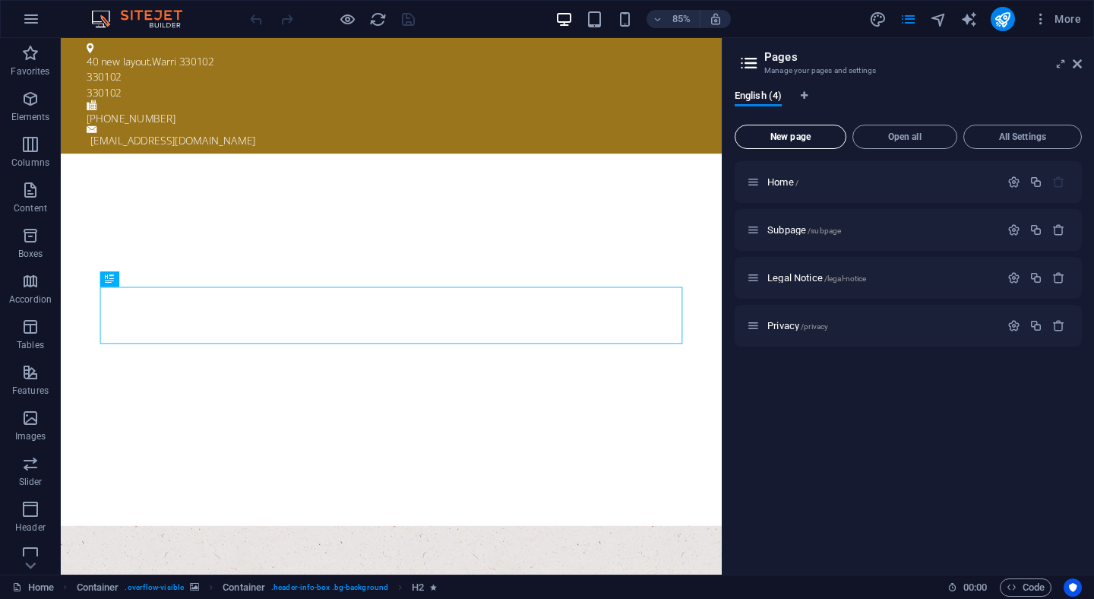
click at [795, 138] on span "New page" at bounding box center [790, 136] width 98 height 9
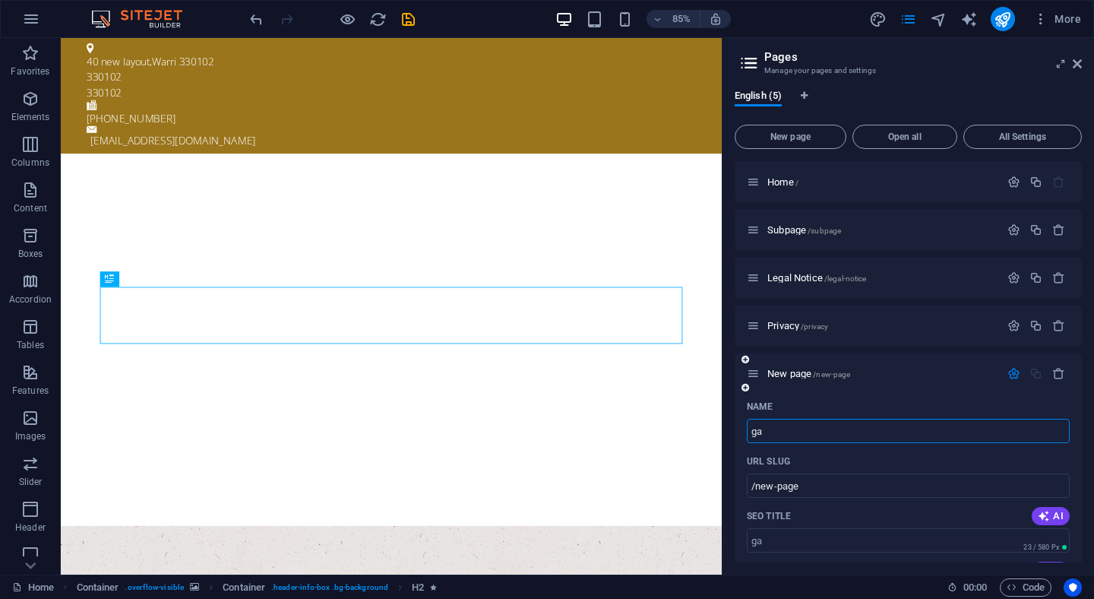
type input "ga"
type input "/ga"
type input "g"
type input "/"
type input "G"
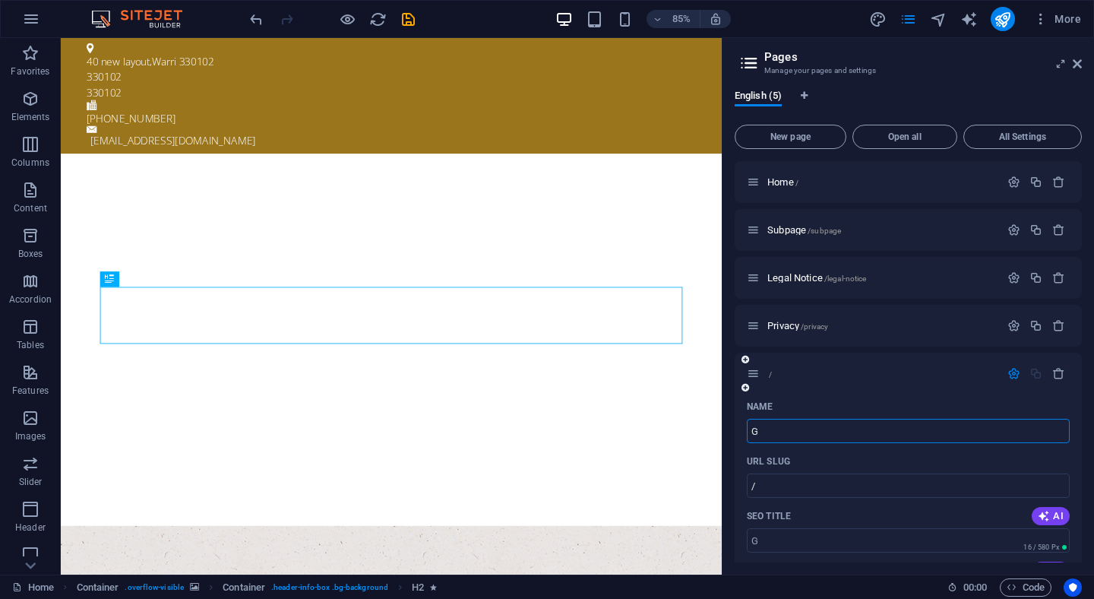
type input "/g"
type input "G"
type input "Ga"
type input "/ga"
type input "Ga"
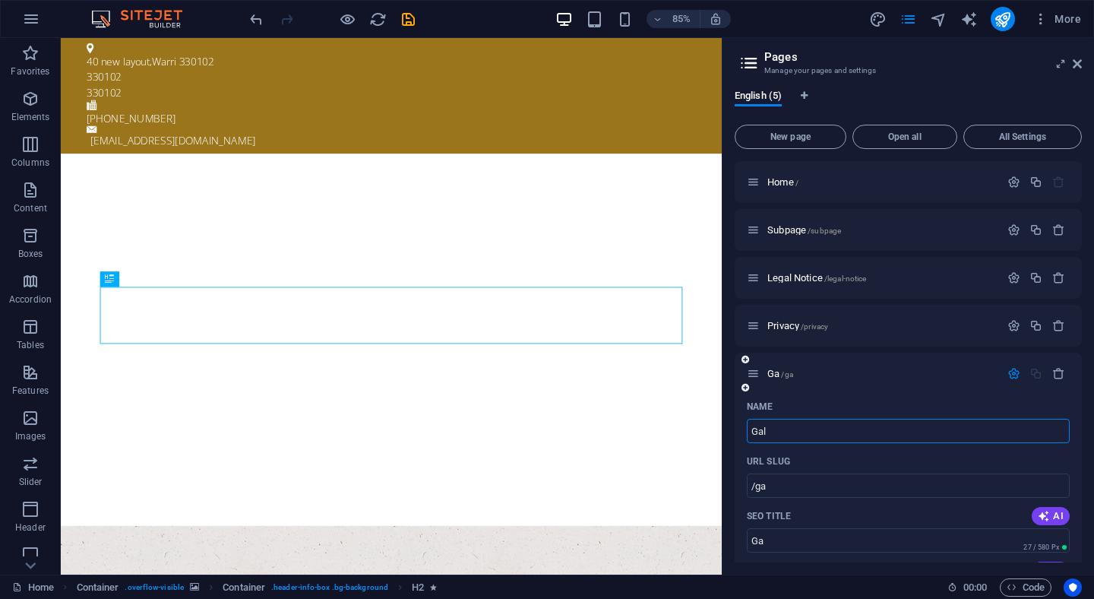
type input "Gal"
type input "/gal"
type input "Gal"
type input "G"
type input "/ga"
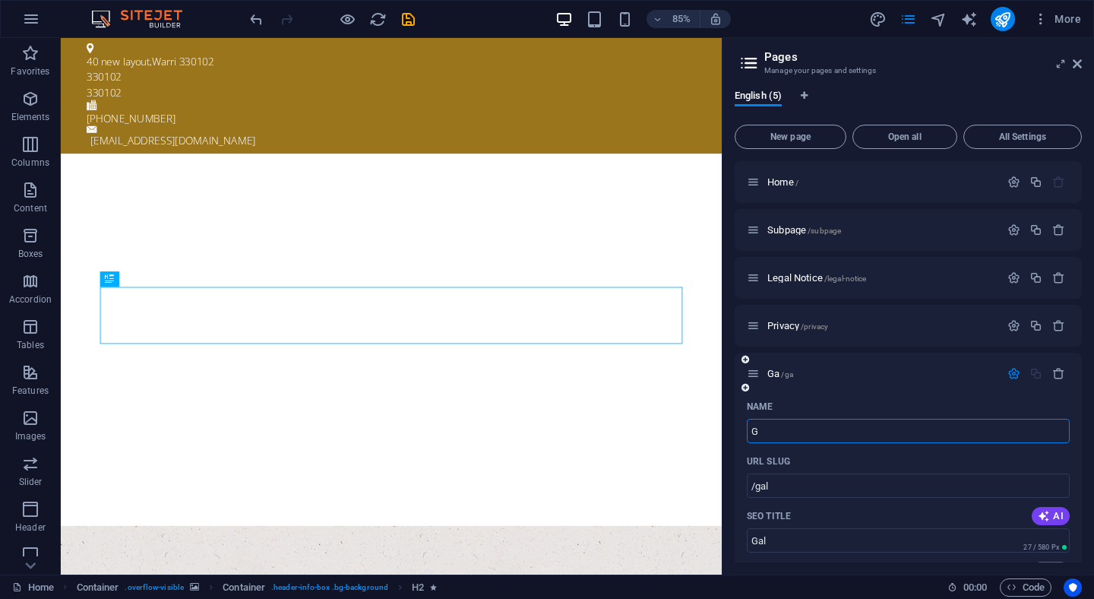
type input "Ga"
type input "/"
type input "G"
type input "/g"
type input "G"
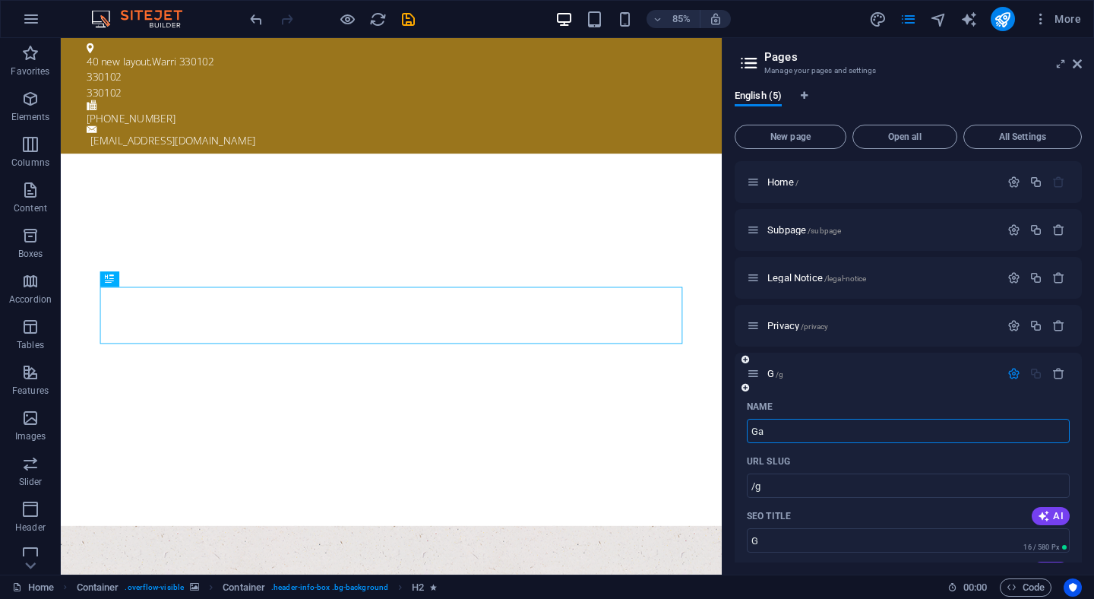
type input "Ga"
type input "/ga"
type input "Ga"
type input "[PERSON_NAME]"
type input "/[PERSON_NAME]"
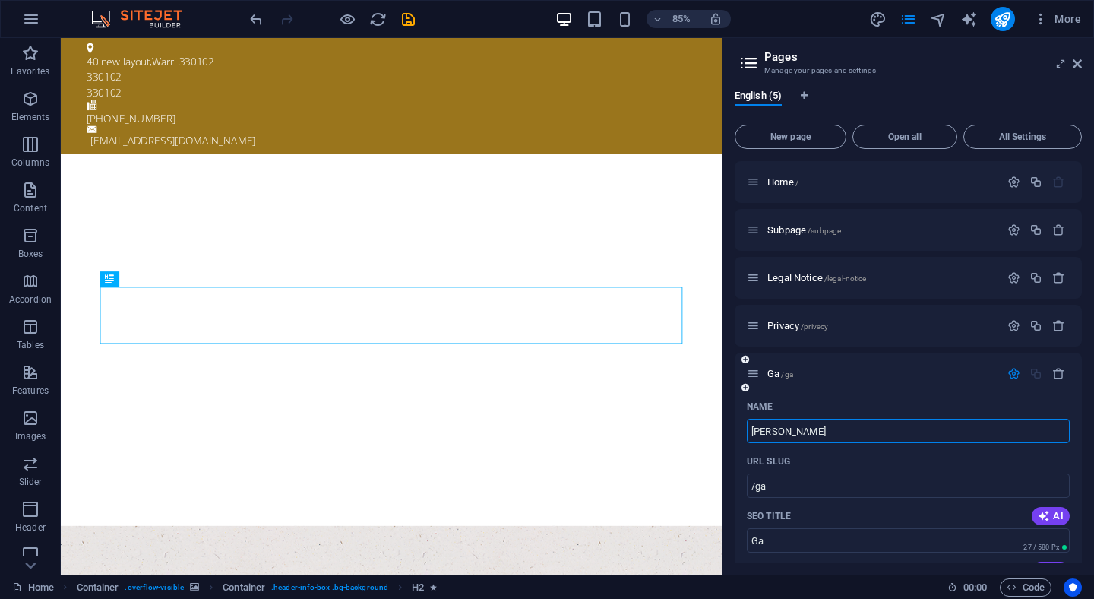
type input "[PERSON_NAME]"
type input "Gallary"
type input "/gallary"
type input "Gallary"
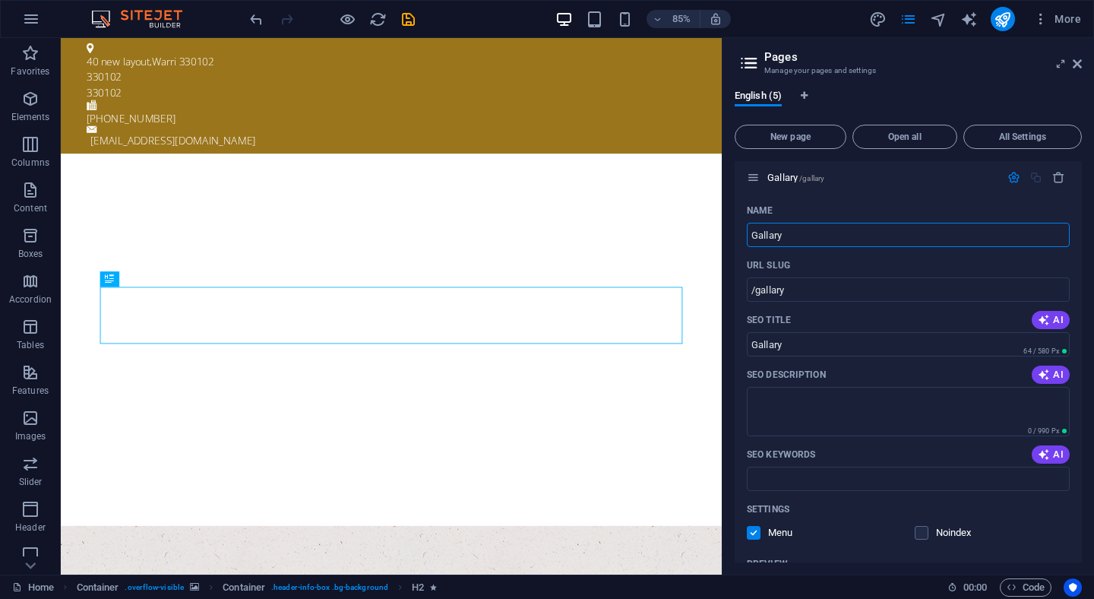
scroll to position [191, 0]
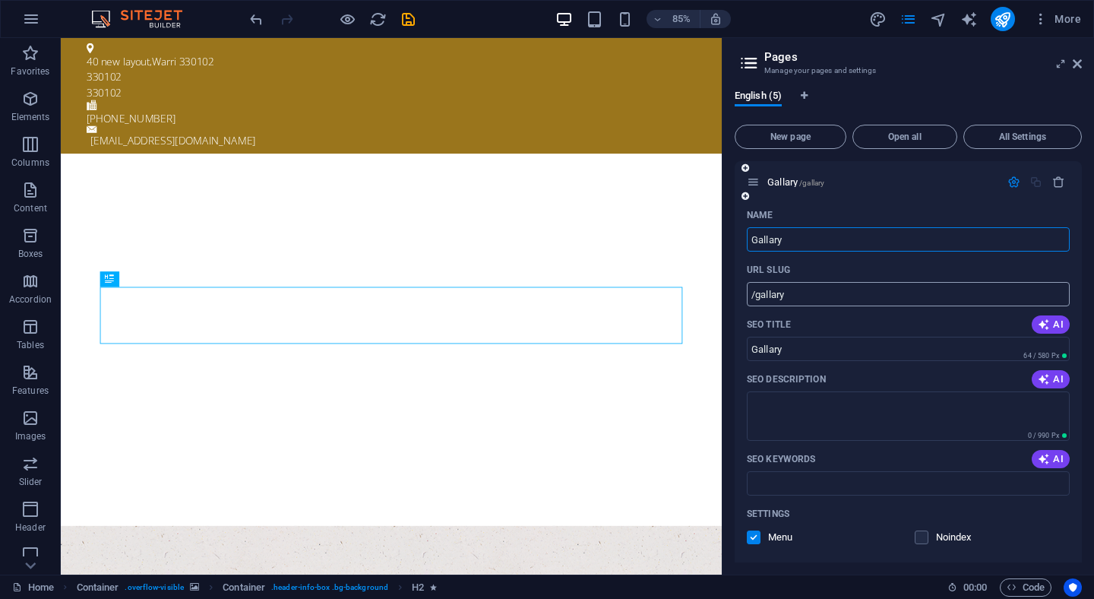
type input "Gallary"
click at [750, 298] on input "/gallary" at bounding box center [908, 294] width 323 height 24
type input "/gallary"
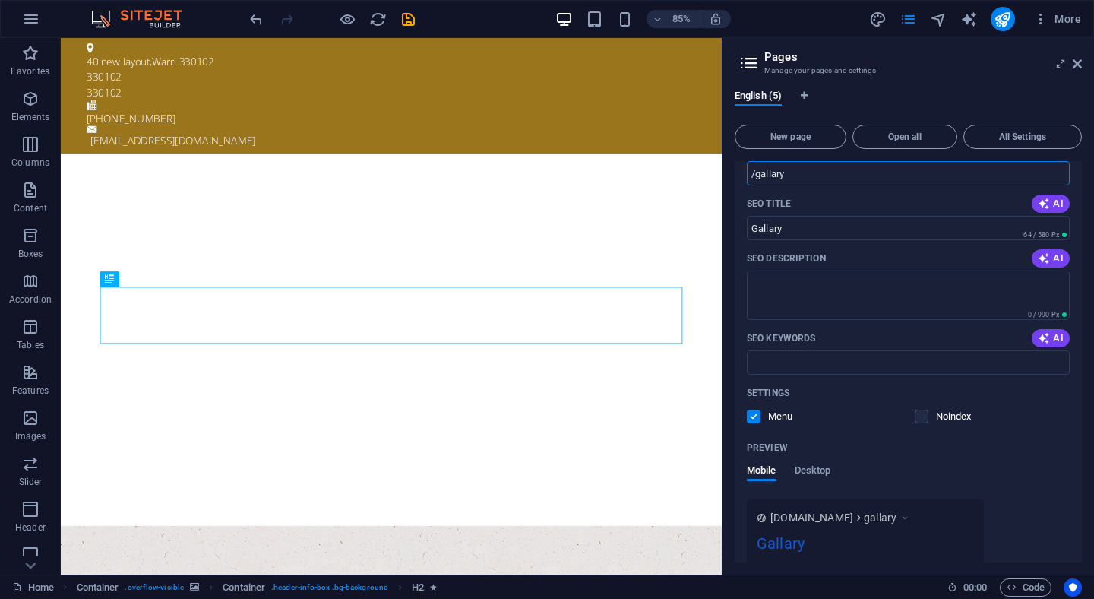
scroll to position [322, 0]
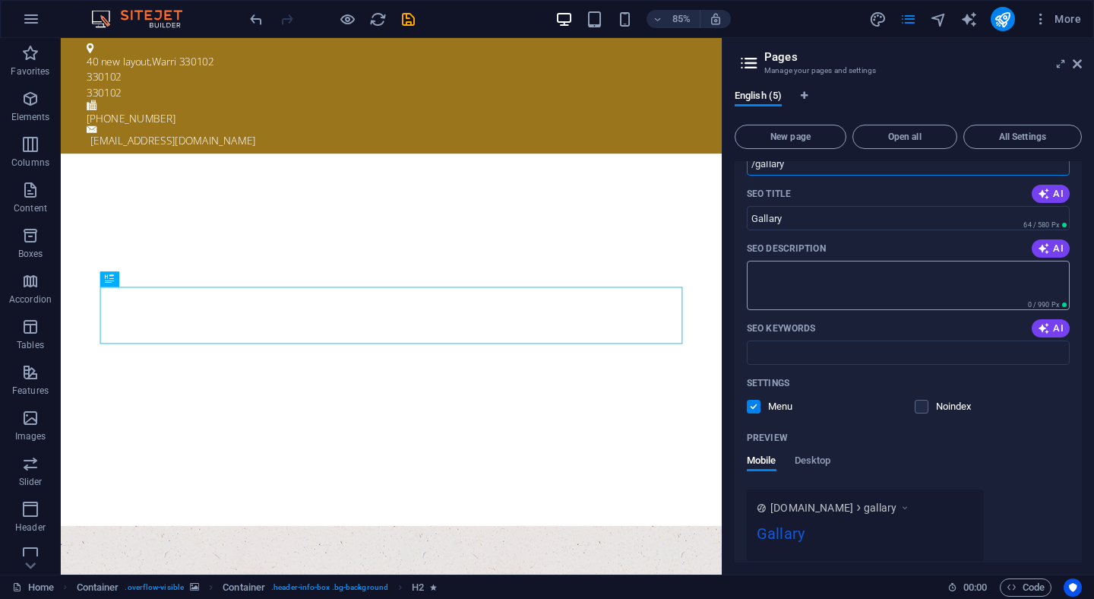
click at [830, 287] on textarea "SEO Description" at bounding box center [908, 285] width 323 height 49
click at [806, 356] on input "SEO Keywords" at bounding box center [908, 352] width 323 height 24
type input "v"
type input "Media"
drag, startPoint x: 1082, startPoint y: 376, endPoint x: 1086, endPoint y: 419, distance: 43.5
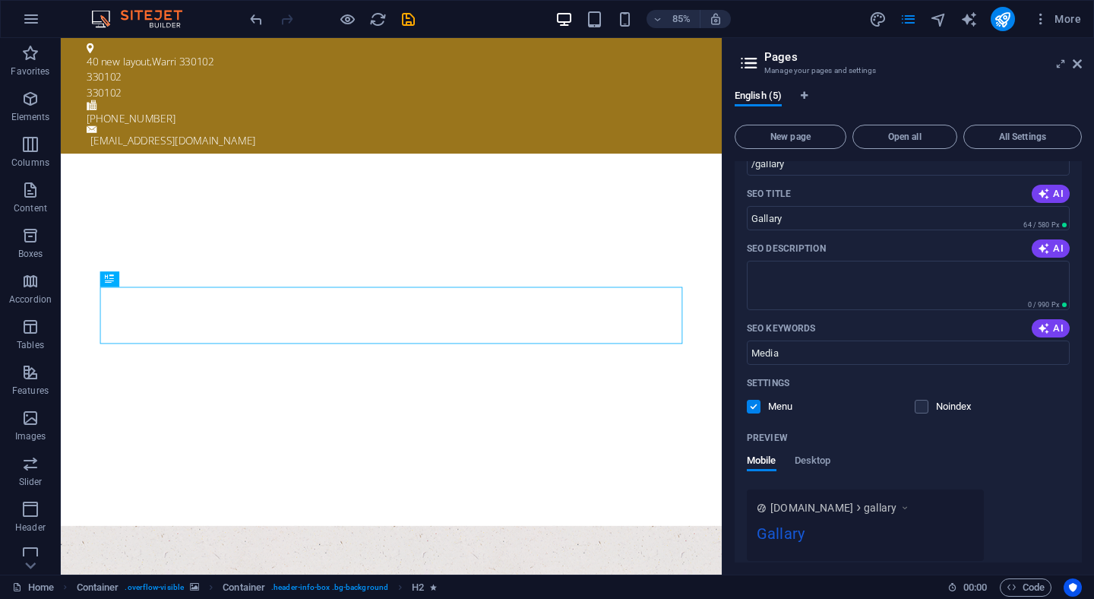
click at [1086, 419] on div "English (5) New page Open all All Settings Home / Subpage /subpage Legal Notice…" at bounding box center [907, 325] width 371 height 497
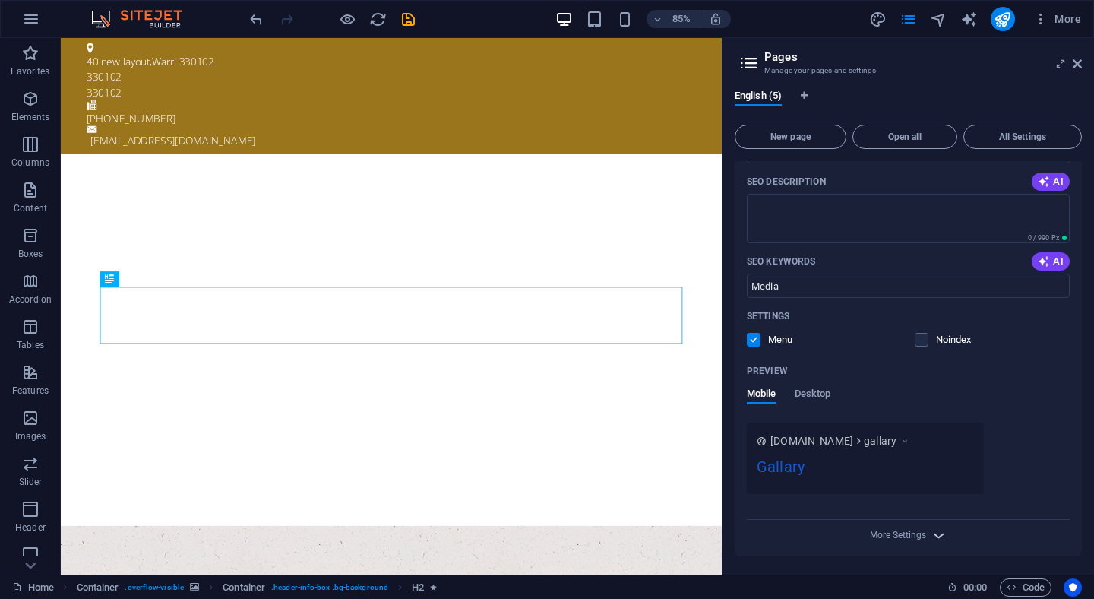
click at [935, 536] on icon "button" at bounding box center [938, 534] width 17 height 17
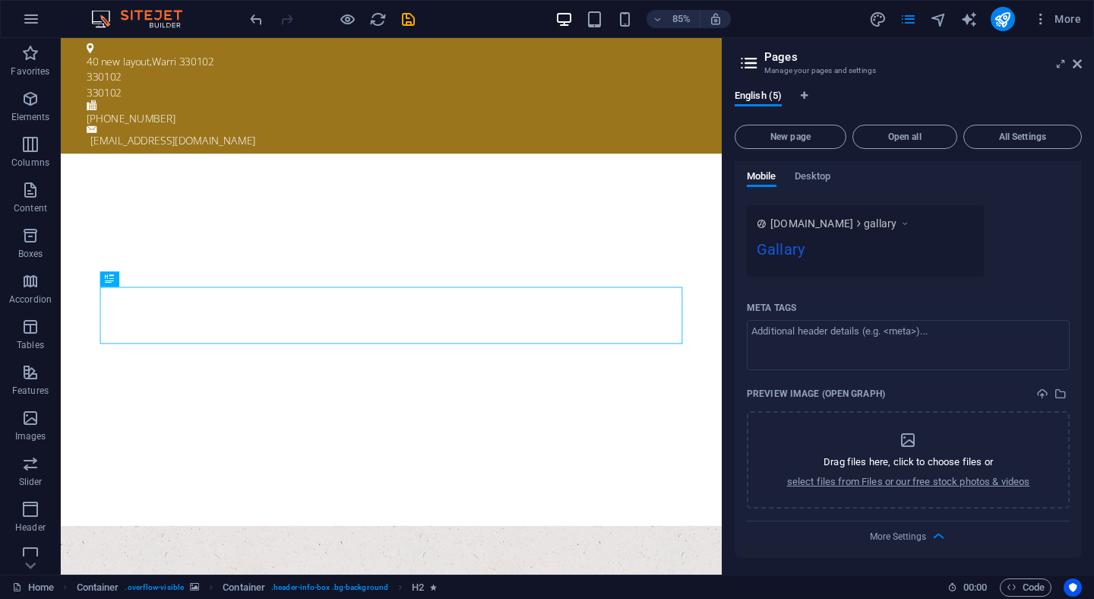
scroll to position [608, 0]
click at [901, 482] on p "select files from Files or our free stock photos & videos" at bounding box center [908, 480] width 243 height 14
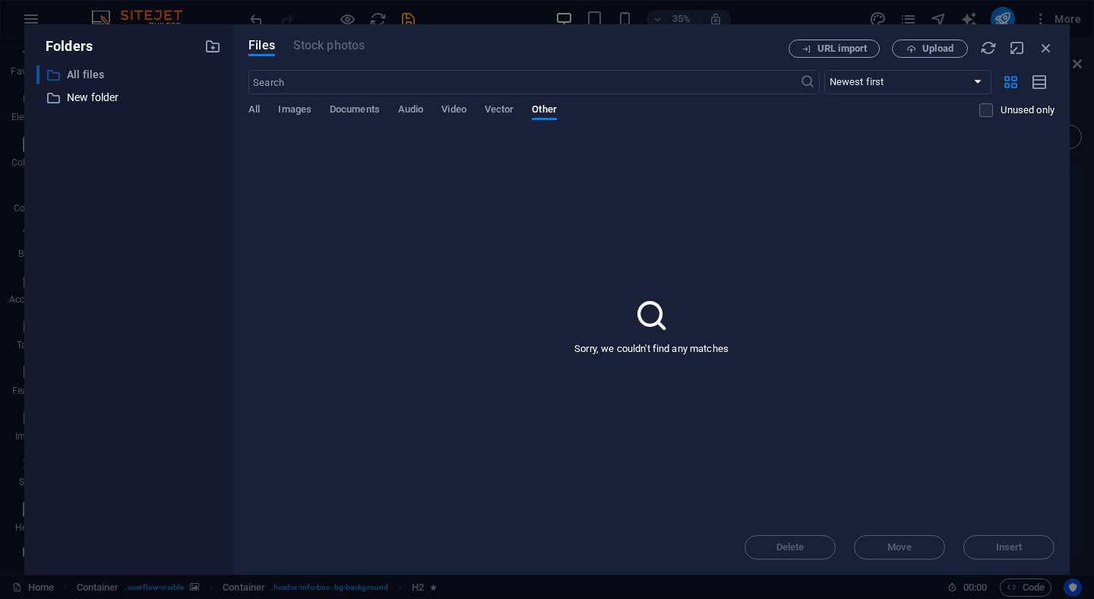
click at [93, 79] on p "All files" at bounding box center [130, 74] width 126 height 17
click at [211, 47] on icon "button" at bounding box center [212, 46] width 17 height 17
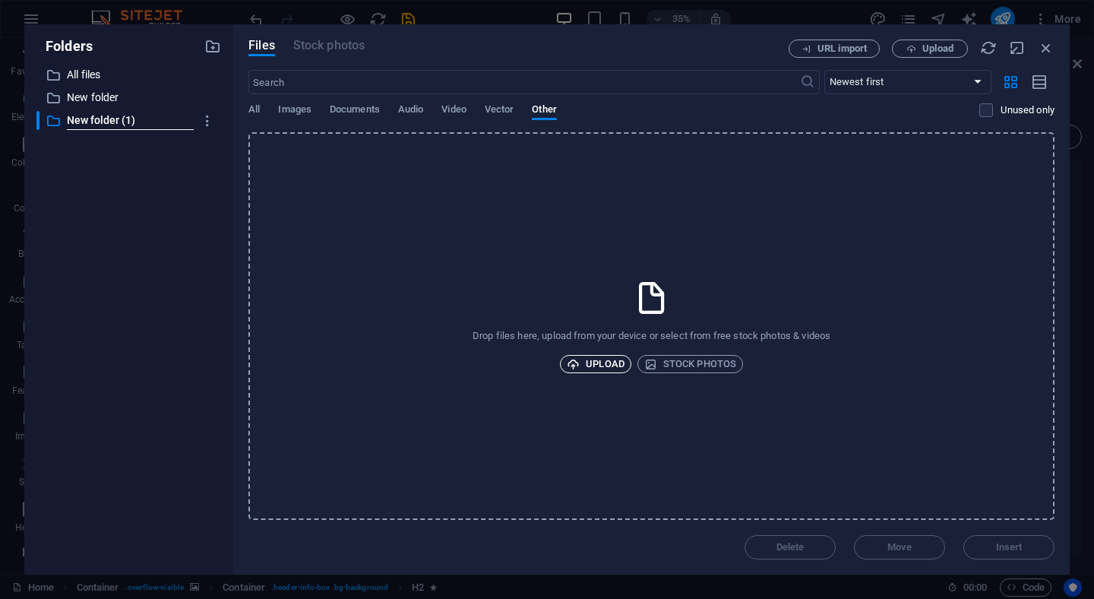
click at [588, 360] on span "Upload" at bounding box center [596, 364] width 58 height 18
click at [451, 115] on span "Video" at bounding box center [453, 110] width 24 height 21
click at [598, 357] on span "Upload" at bounding box center [596, 364] width 58 height 18
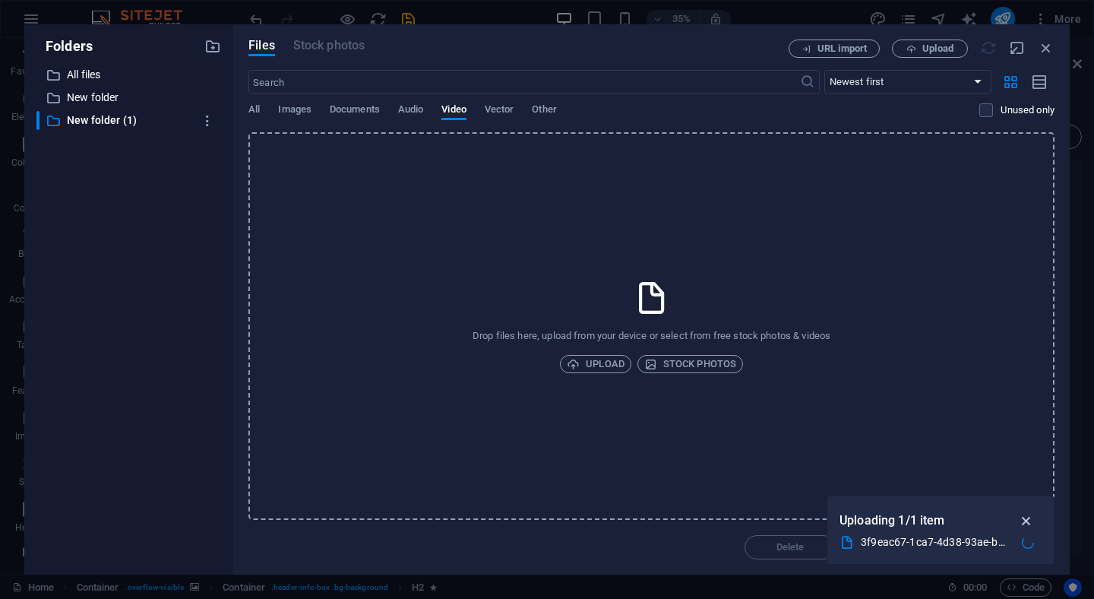
click at [1029, 520] on icon "button" at bounding box center [1026, 520] width 17 height 17
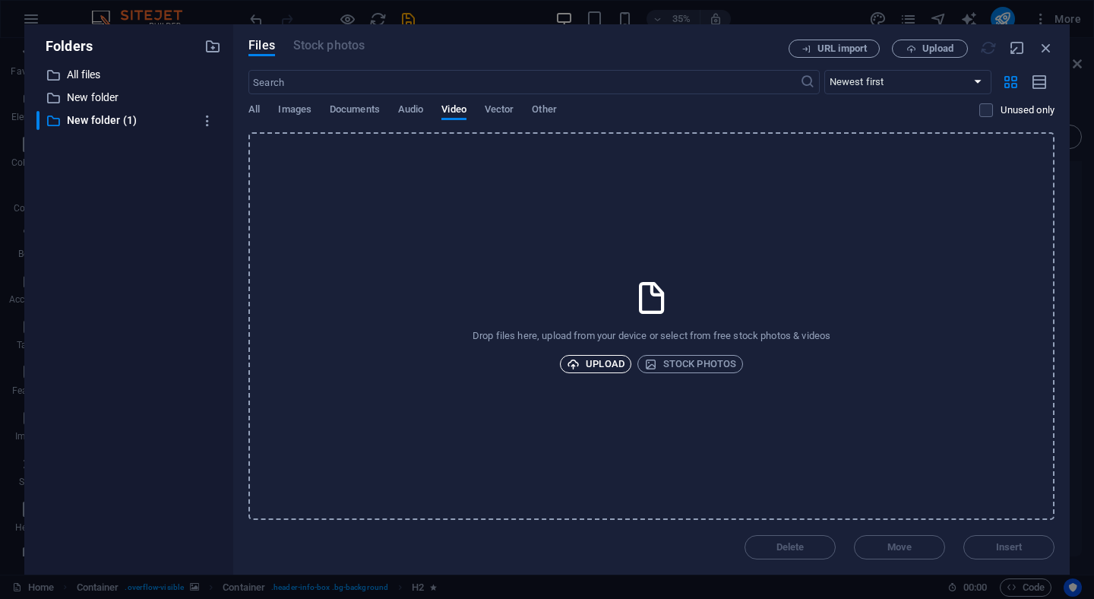
click at [621, 359] on span "Upload" at bounding box center [596, 364] width 58 height 18
click at [595, 364] on span "Upload" at bounding box center [596, 364] width 58 height 18
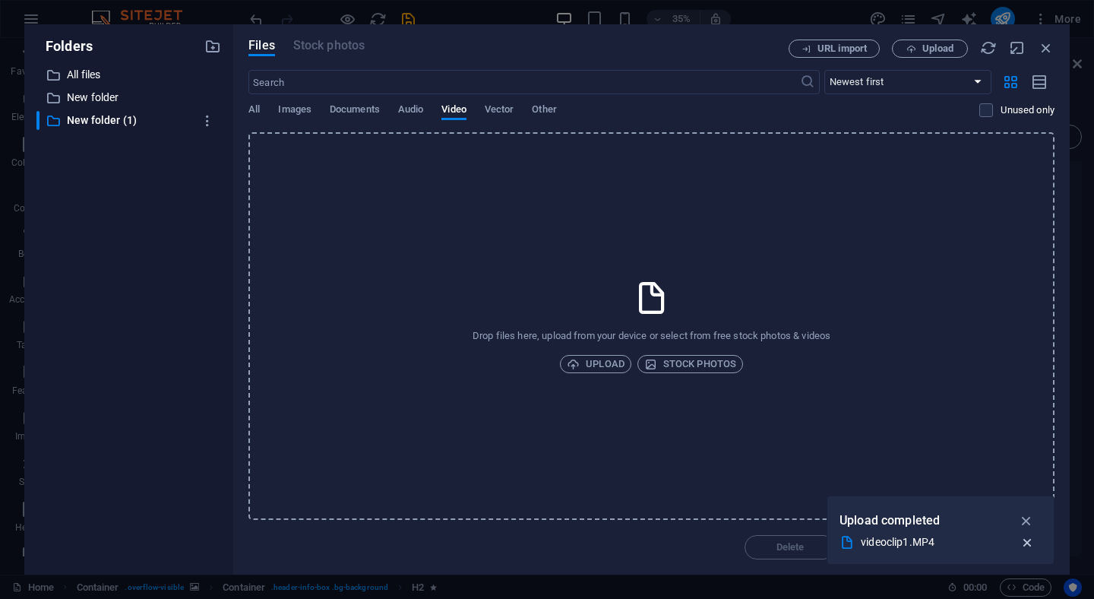
click at [1024, 544] on icon "button" at bounding box center [1028, 542] width 16 height 15
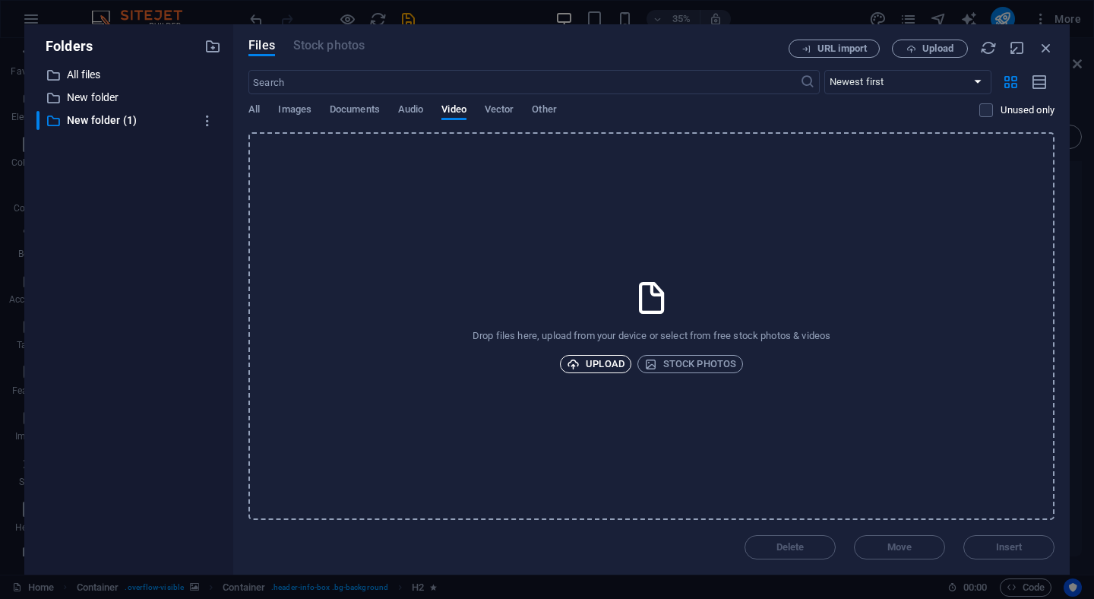
click at [605, 368] on span "Upload" at bounding box center [596, 364] width 58 height 18
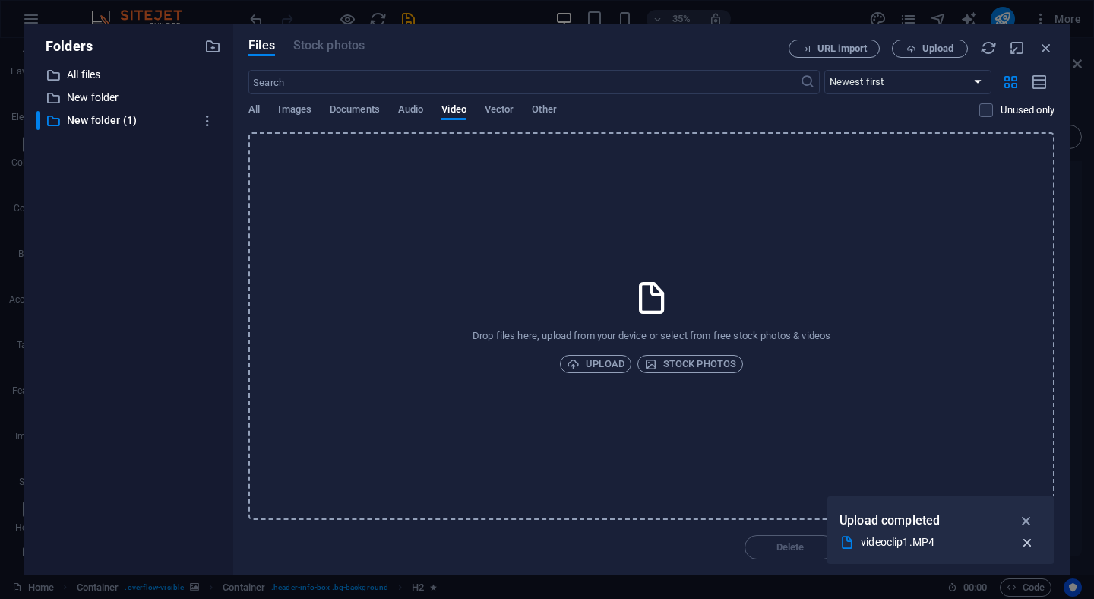
click at [1029, 539] on icon "button" at bounding box center [1028, 542] width 16 height 15
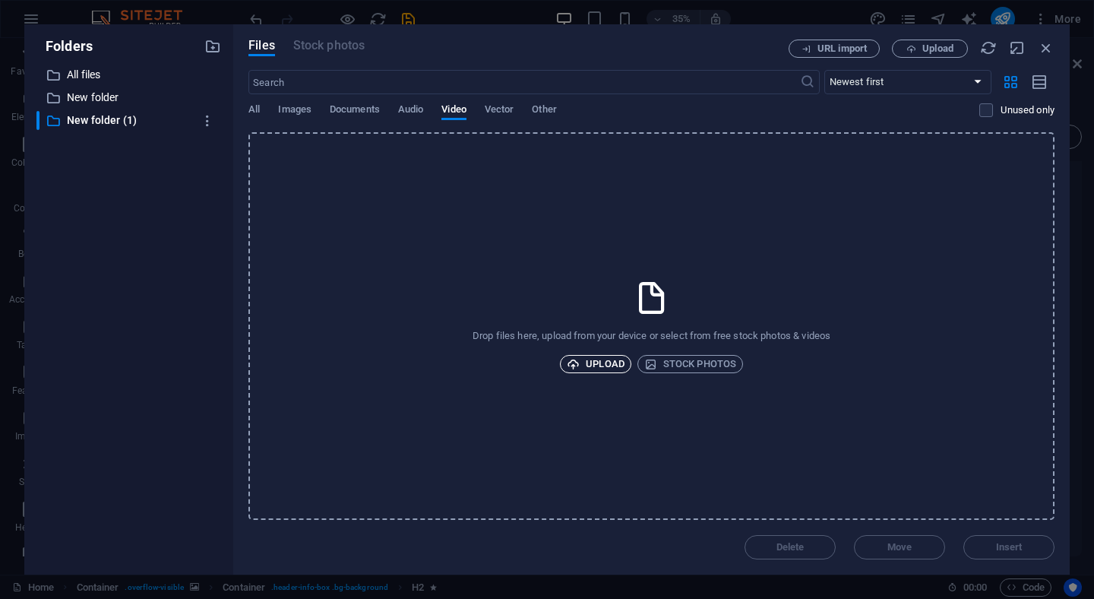
click at [618, 365] on span "Upload" at bounding box center [596, 364] width 58 height 18
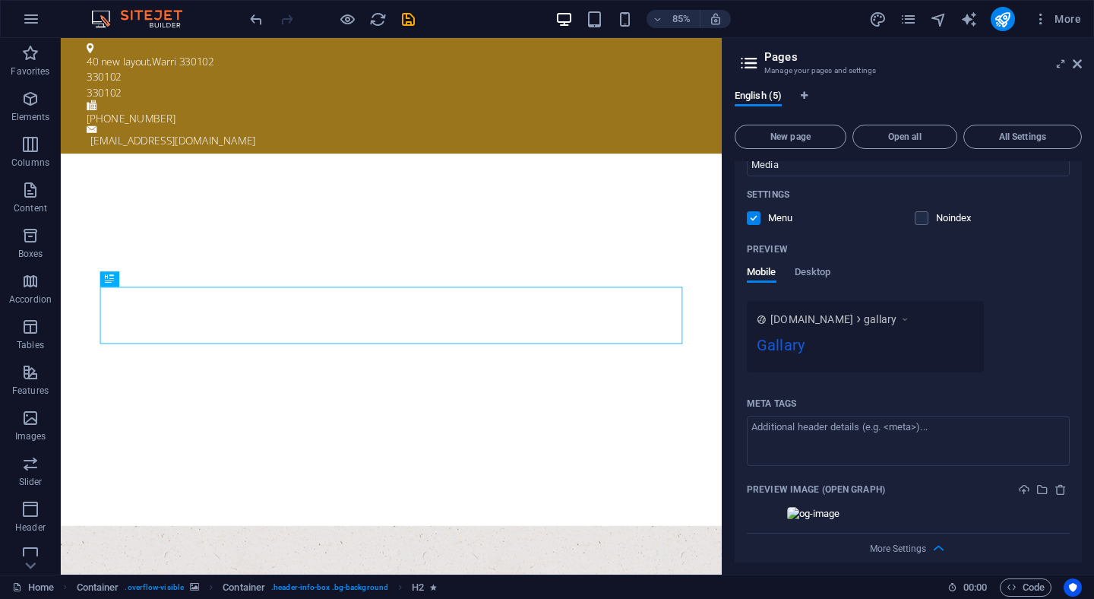
scroll to position [524, 0]
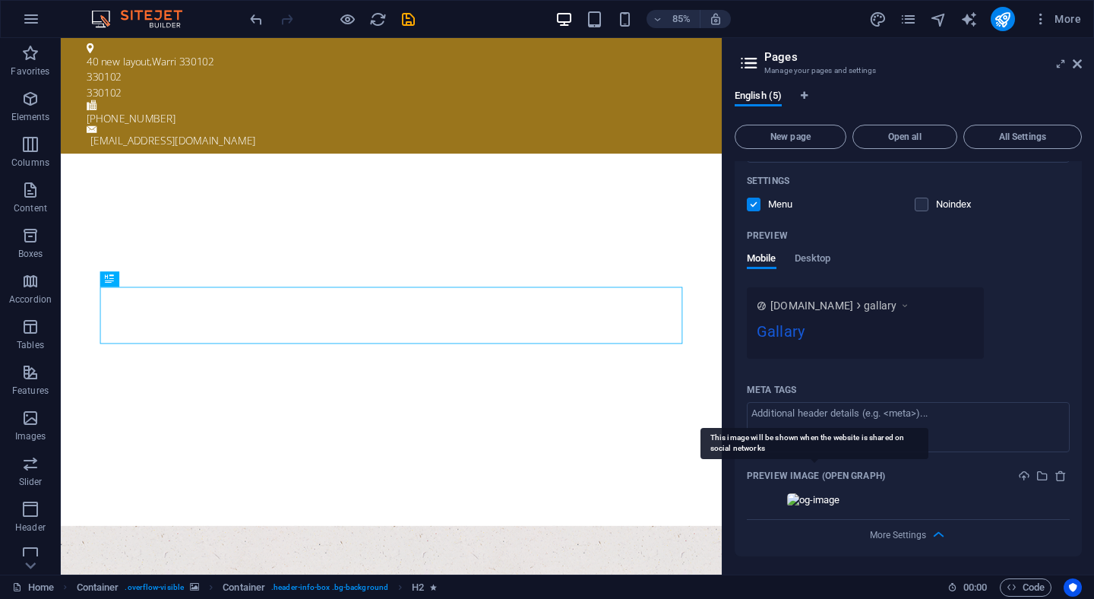
click at [852, 473] on p "Preview Image (Open Graph)" at bounding box center [816, 476] width 138 height 12
click at [937, 531] on icon "button" at bounding box center [938, 534] width 17 height 17
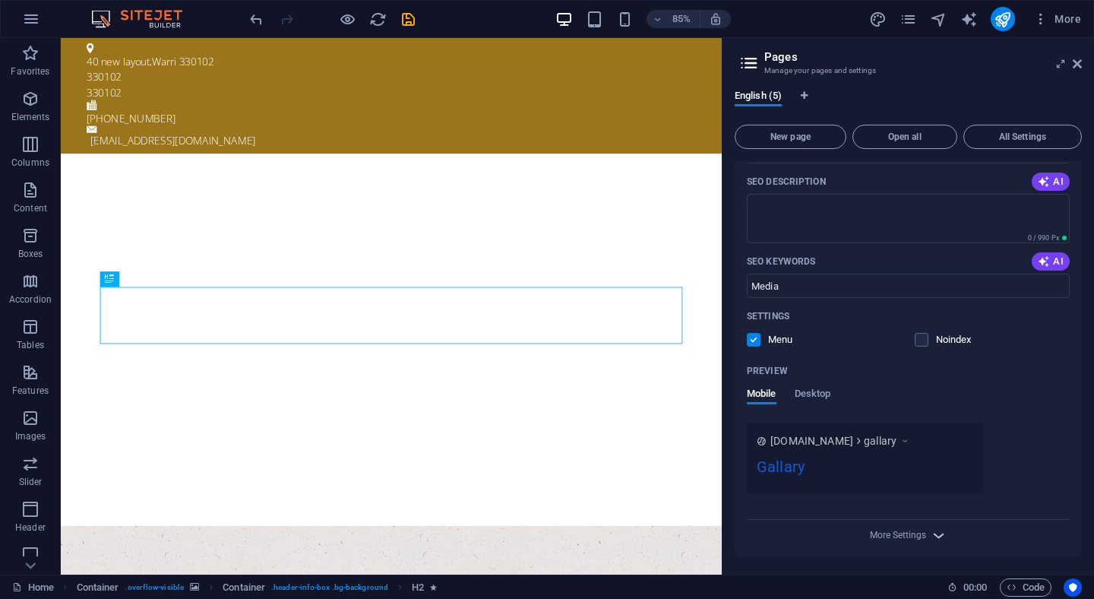
scroll to position [389, 0]
click at [1077, 64] on icon at bounding box center [1077, 64] width 9 height 12
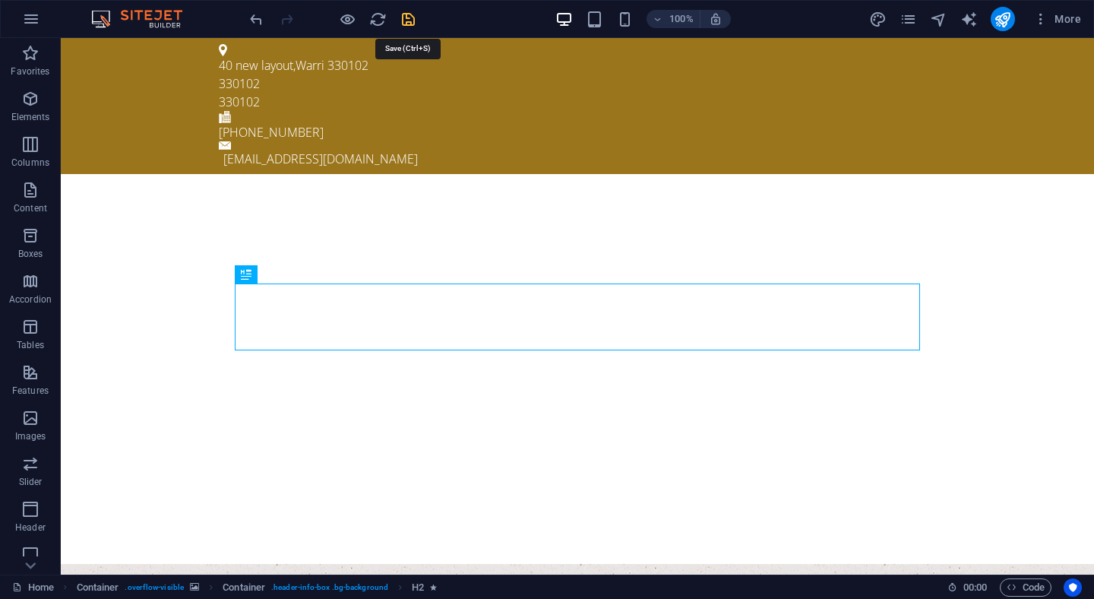
click at [412, 22] on icon "save" at bounding box center [408, 19] width 17 height 17
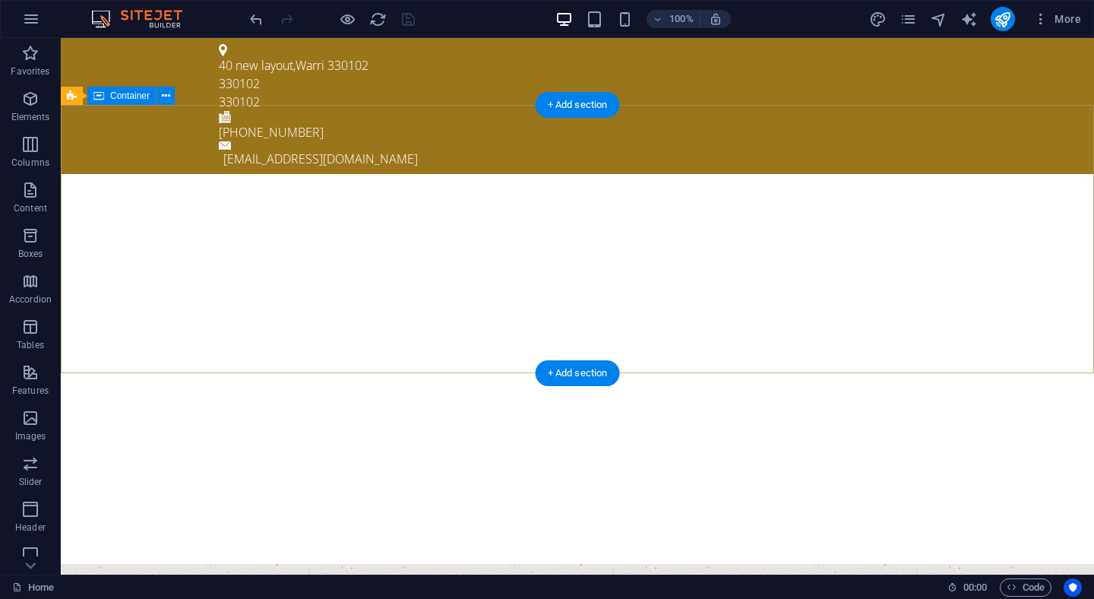
click at [1010, 442] on div at bounding box center [577, 503] width 1033 height 122
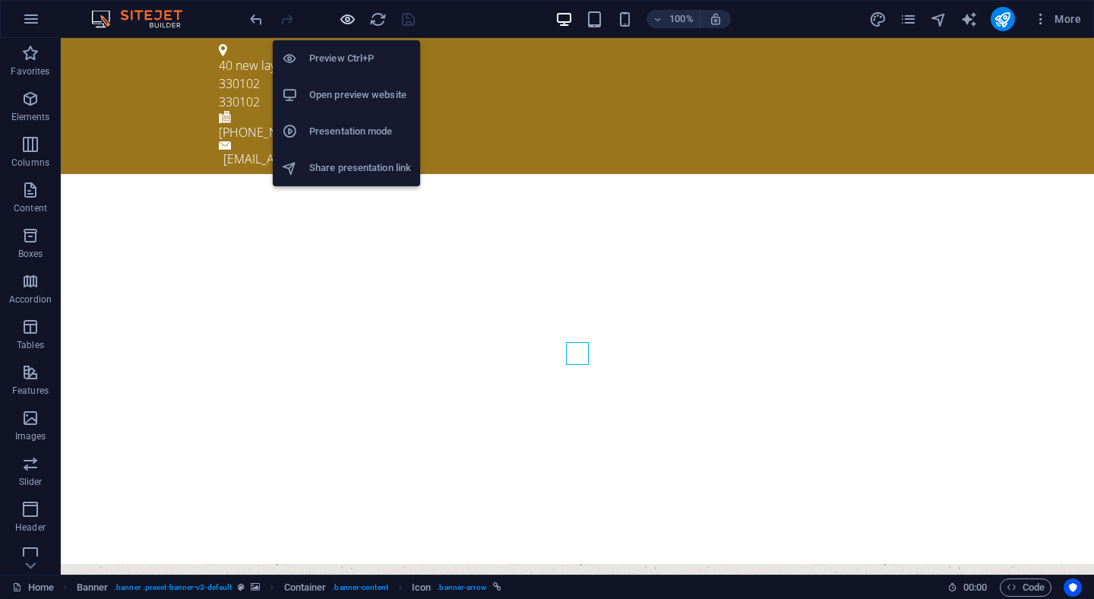
click at [353, 22] on icon "button" at bounding box center [347, 19] width 17 height 17
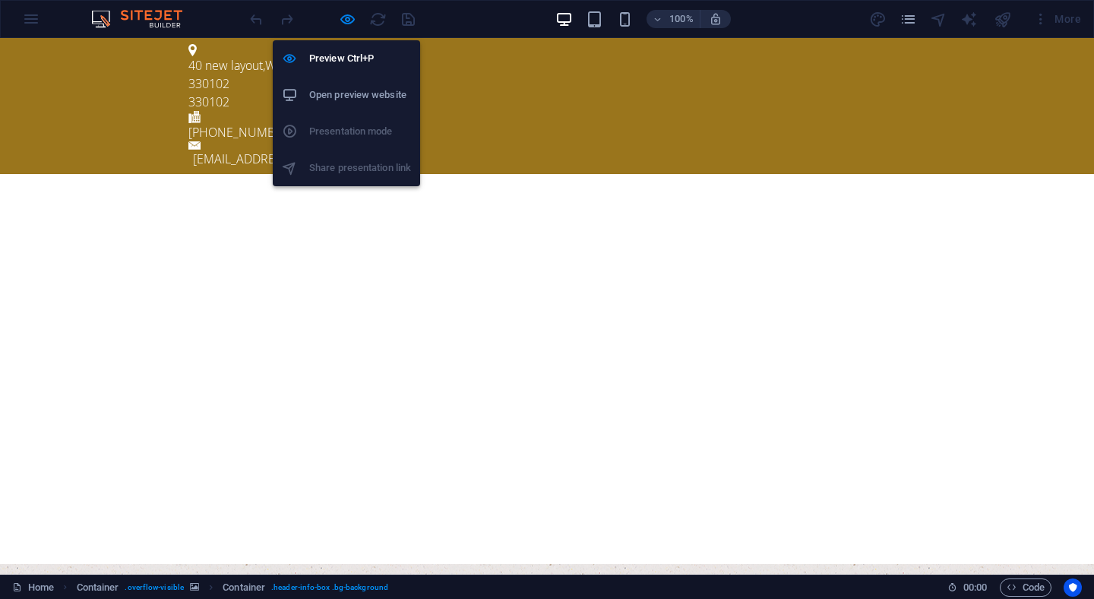
click at [337, 92] on h6 "Open preview website" at bounding box center [360, 95] width 102 height 18
click at [348, 20] on icon "button" at bounding box center [347, 19] width 17 height 17
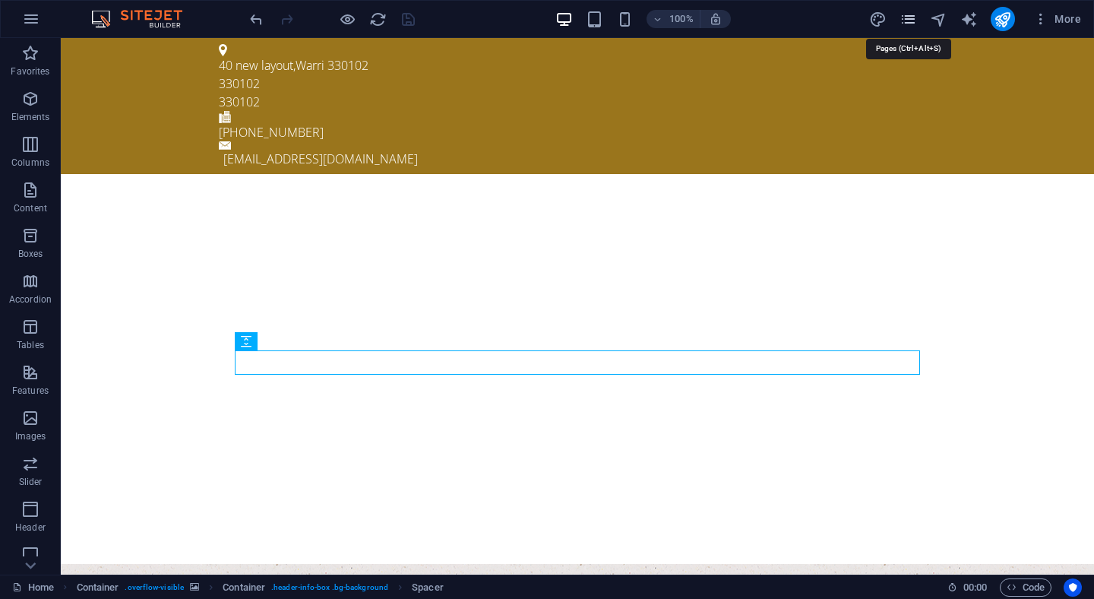
click at [911, 18] on icon "pages" at bounding box center [907, 19] width 17 height 17
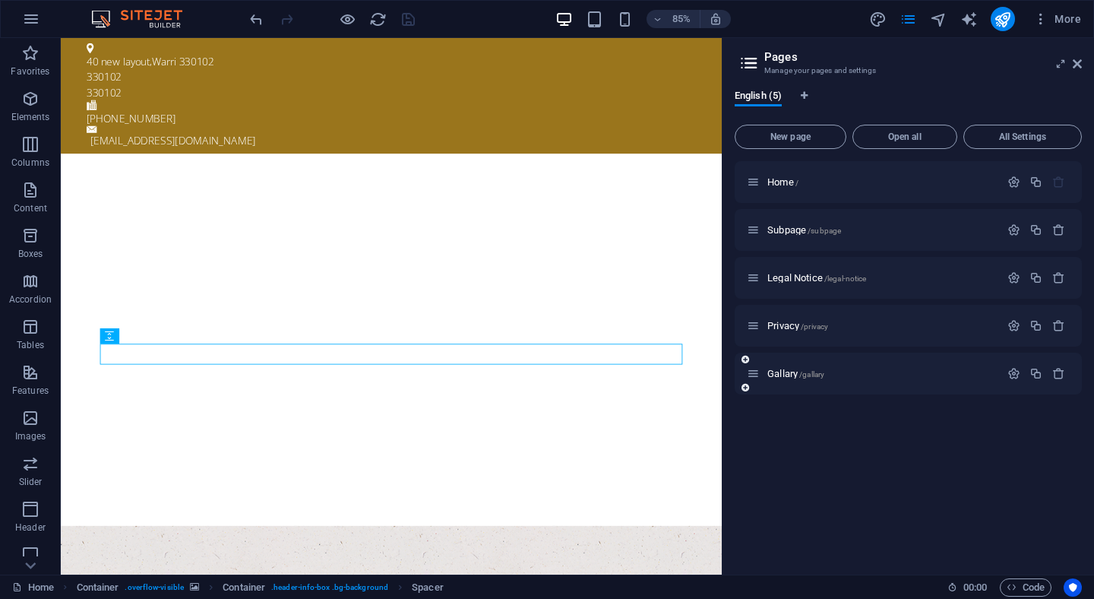
click at [899, 381] on div "Gallary /gallary" at bounding box center [873, 373] width 253 height 17
click at [827, 368] on p "Gallary /gallary" at bounding box center [881, 373] width 228 height 10
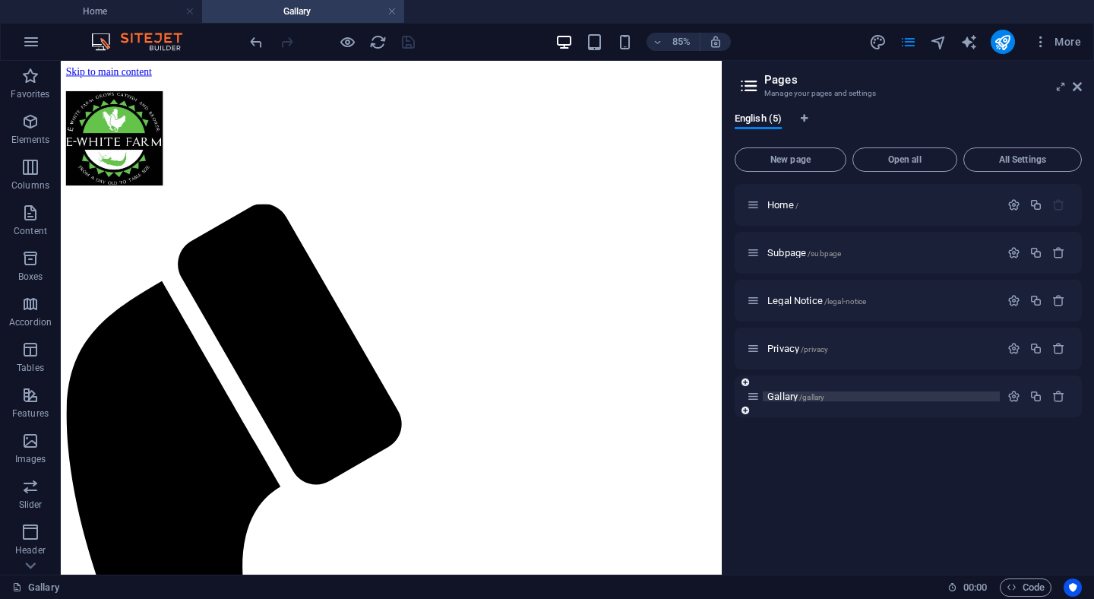
scroll to position [0, 0]
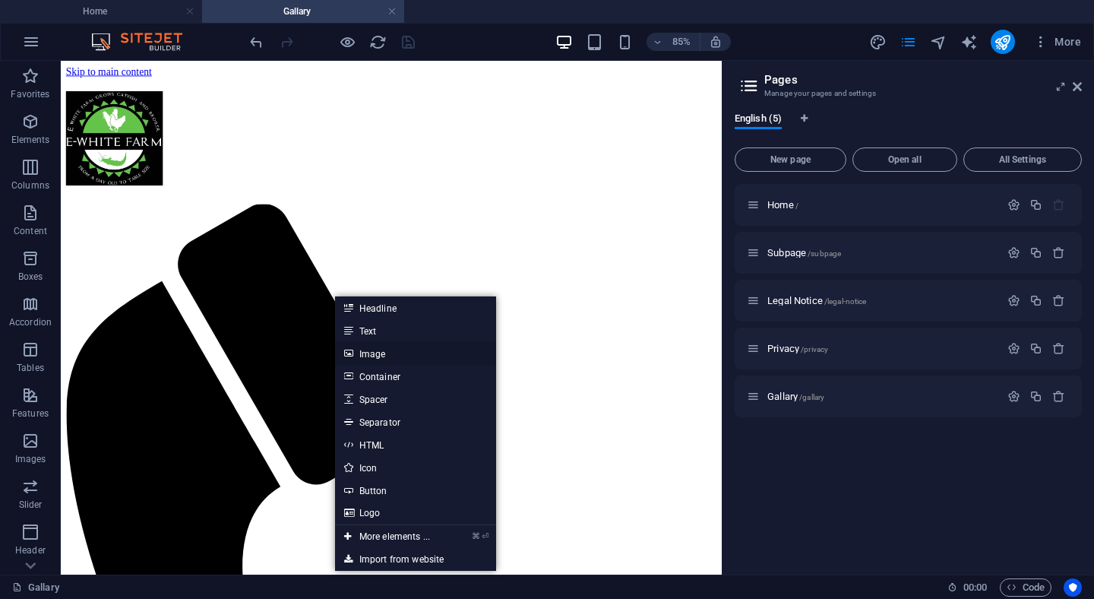
click at [384, 354] on link "Image" at bounding box center [415, 353] width 161 height 23
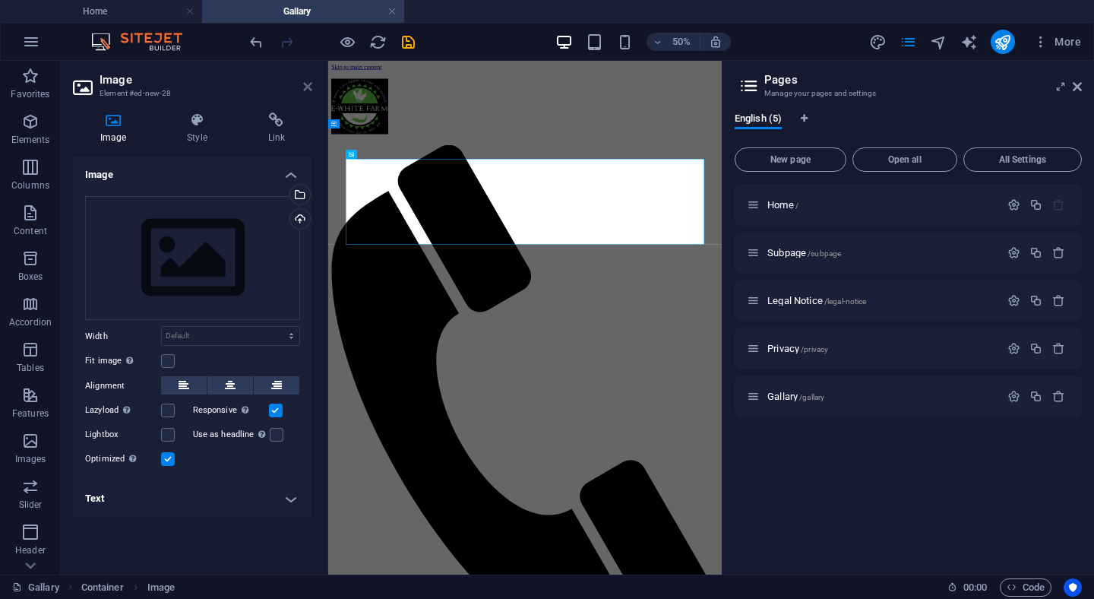
click at [309, 90] on icon at bounding box center [307, 87] width 9 height 12
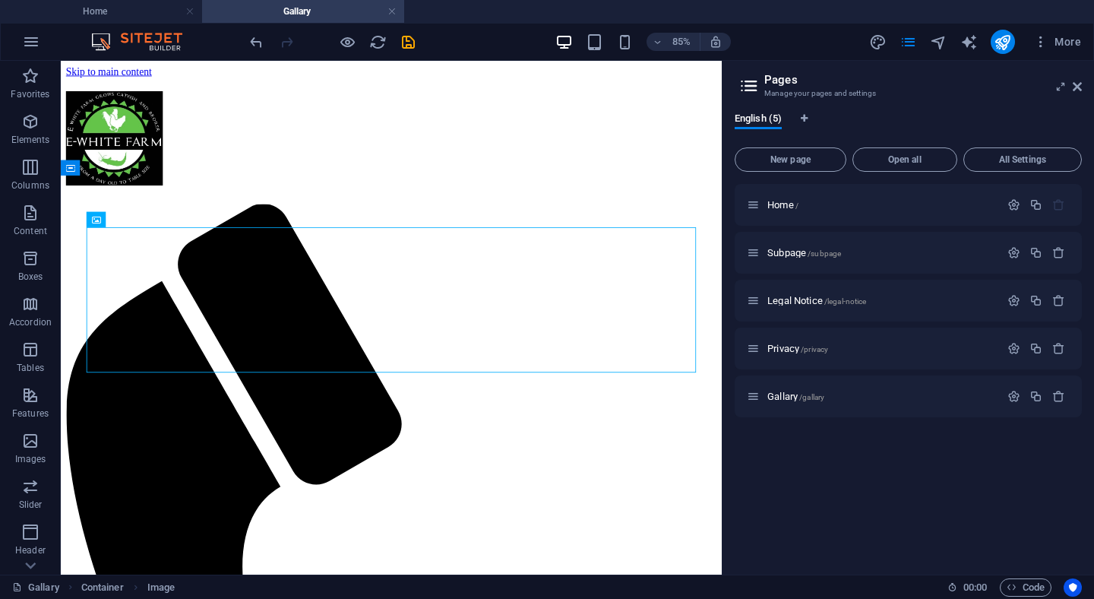
click at [732, 48] on div "85% More" at bounding box center [667, 42] width 840 height 24
click at [258, 39] on icon "undo" at bounding box center [256, 41] width 17 height 17
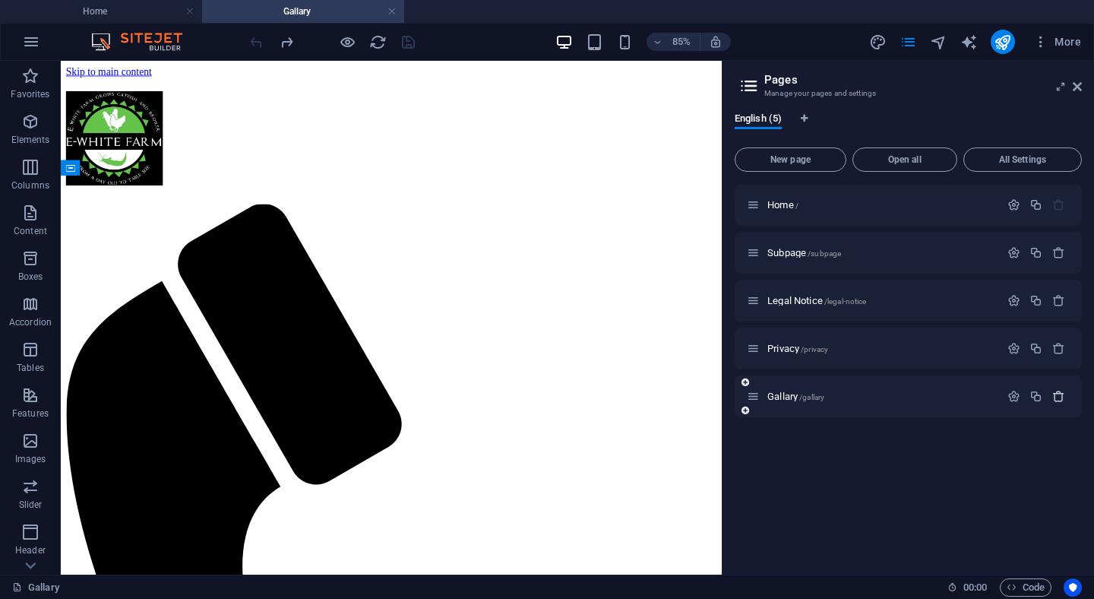
click at [1061, 400] on icon "button" at bounding box center [1058, 396] width 13 height 13
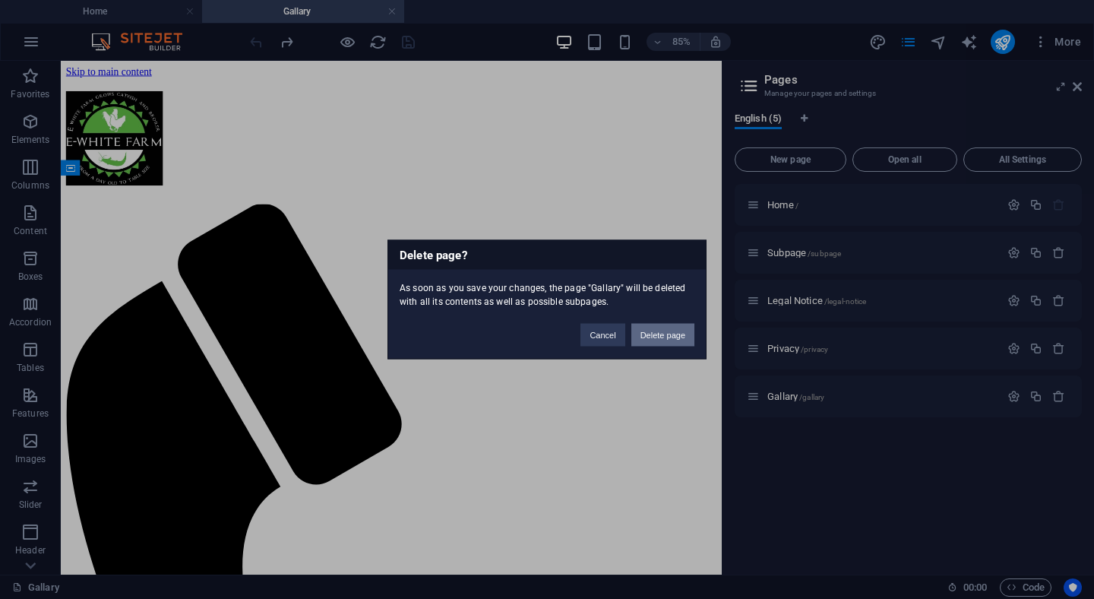
click at [667, 336] on button "Delete page" at bounding box center [662, 335] width 63 height 23
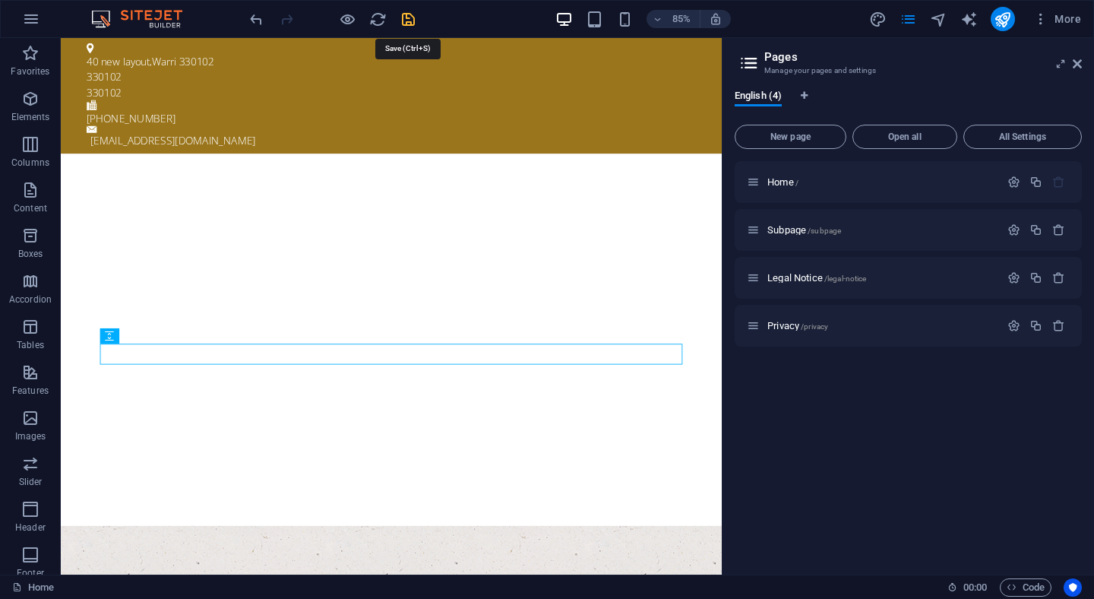
click at [409, 24] on icon "save" at bounding box center [408, 19] width 17 height 17
checkbox input "false"
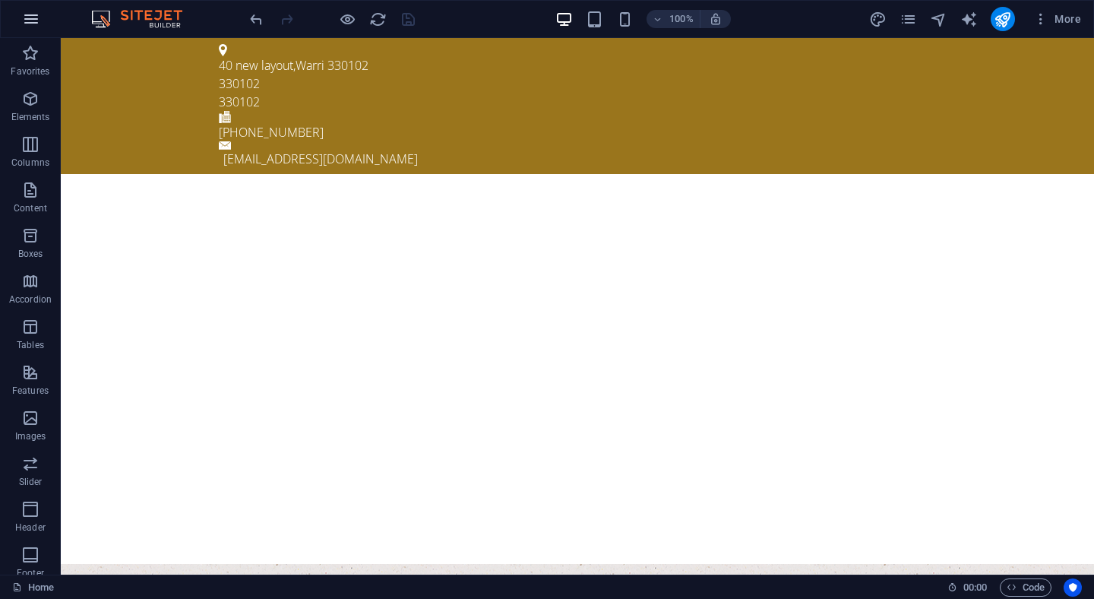
click at [33, 21] on icon "button" at bounding box center [31, 19] width 18 height 18
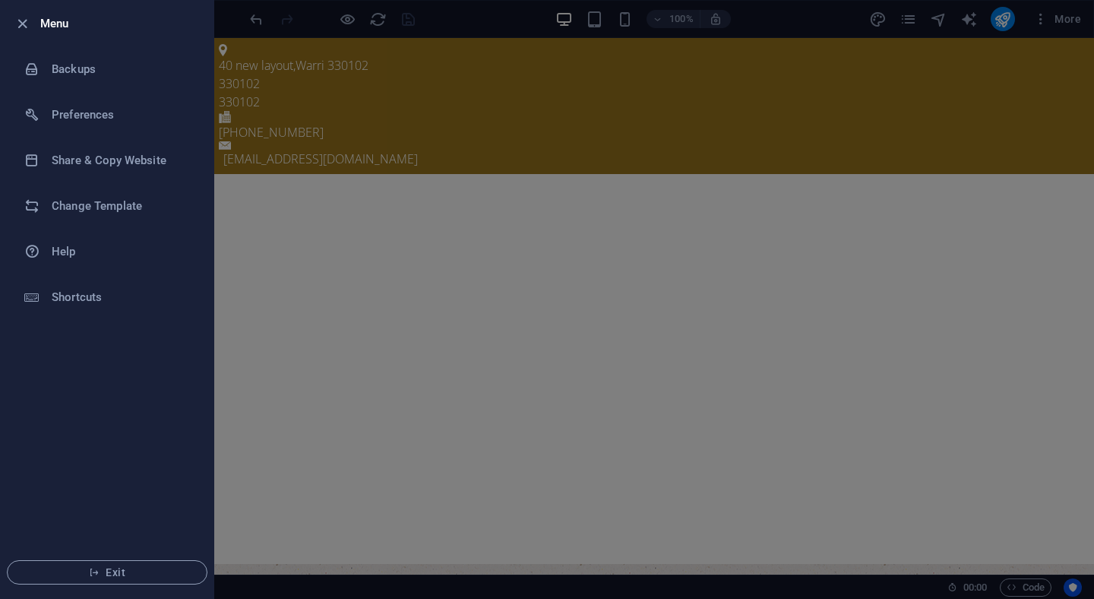
click at [448, 103] on div at bounding box center [547, 299] width 1094 height 599
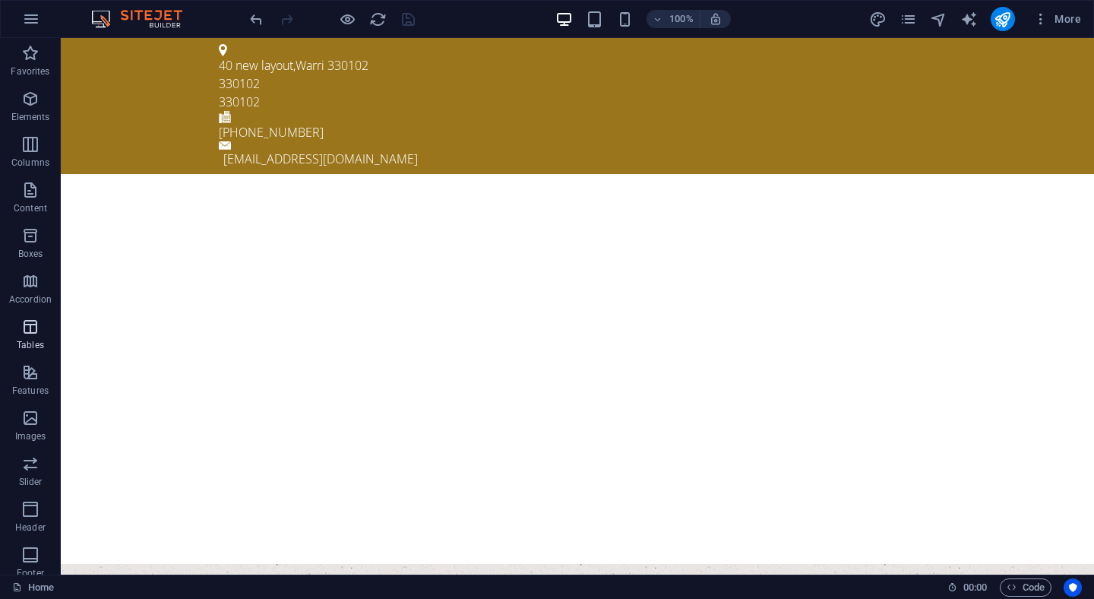
click at [35, 320] on icon "button" at bounding box center [30, 327] width 18 height 18
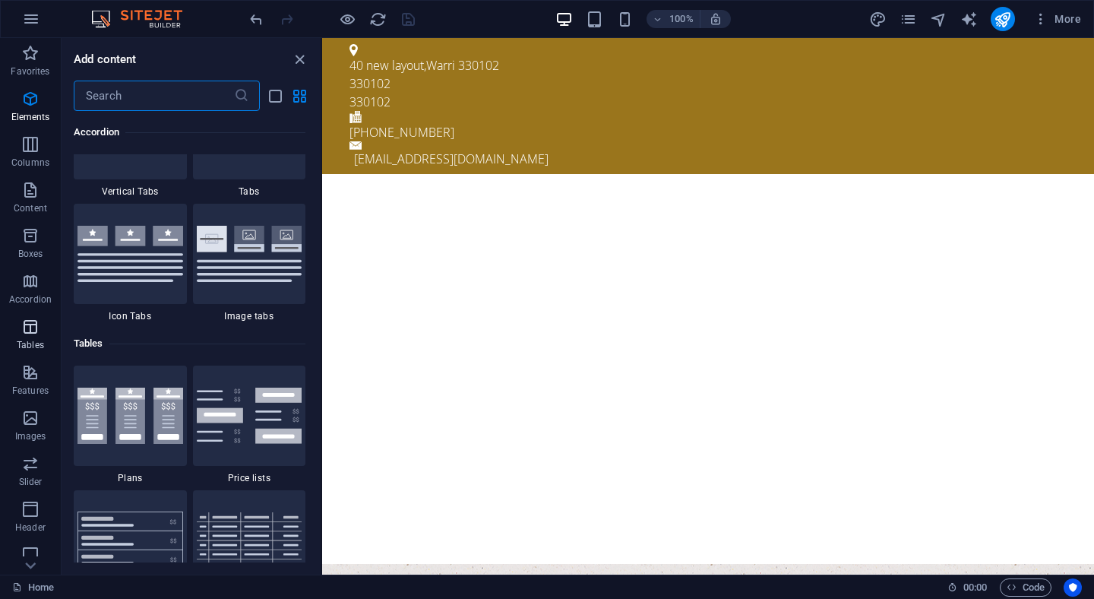
scroll to position [5262, 0]
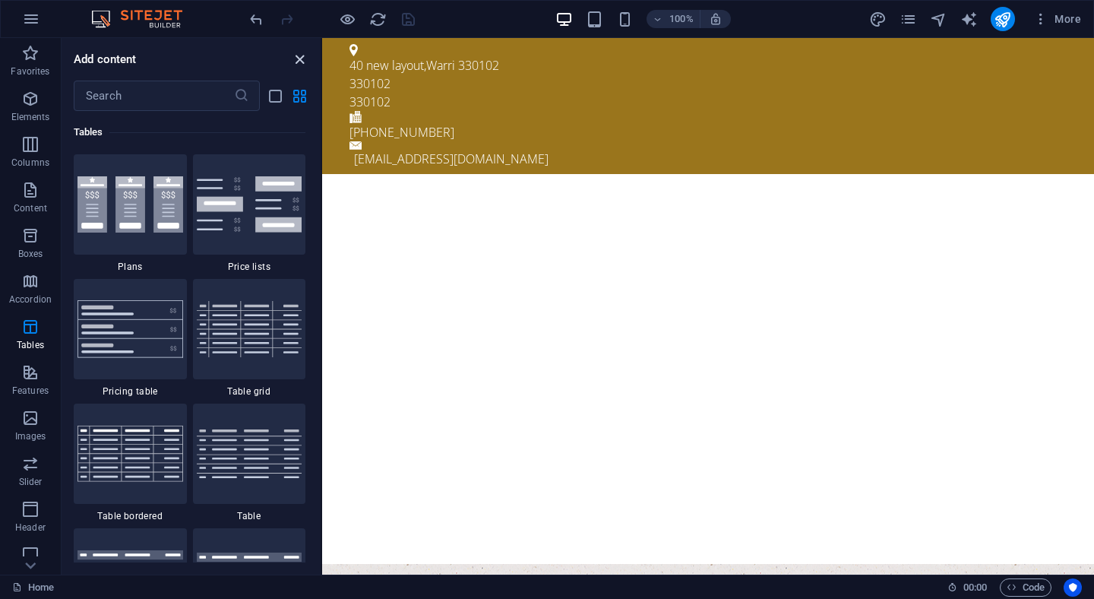
click at [299, 58] on icon "close panel" at bounding box center [299, 59] width 17 height 17
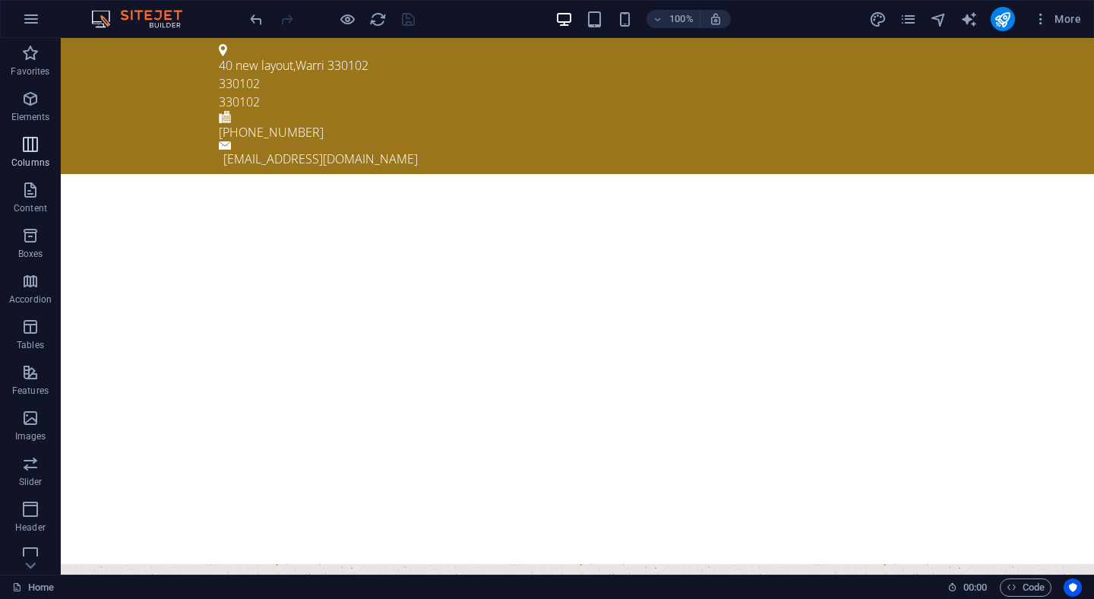
click at [29, 153] on icon "button" at bounding box center [30, 144] width 18 height 18
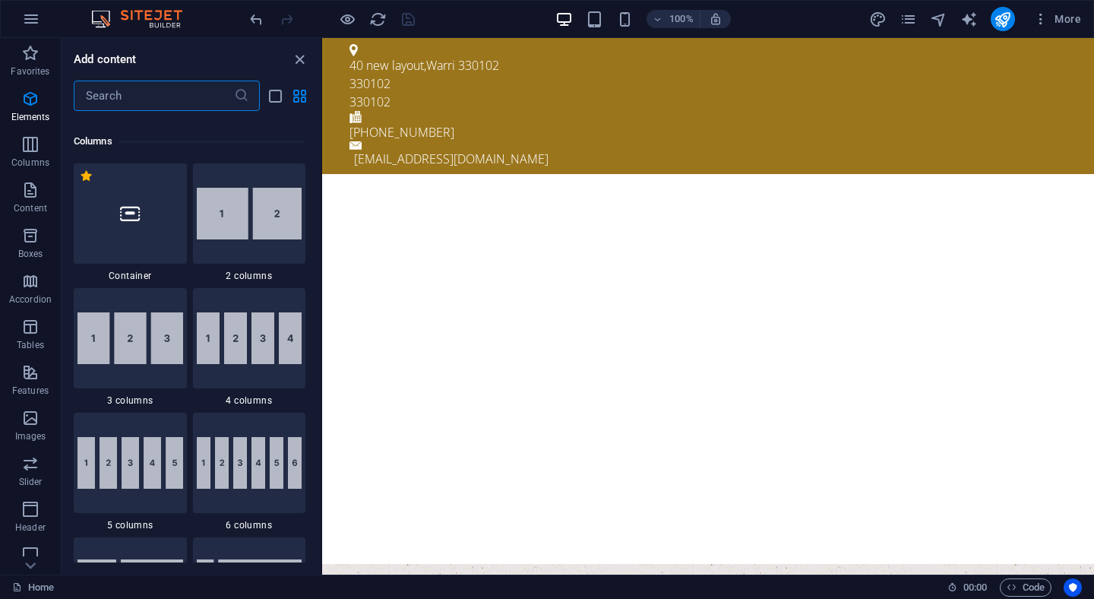
scroll to position [752, 0]
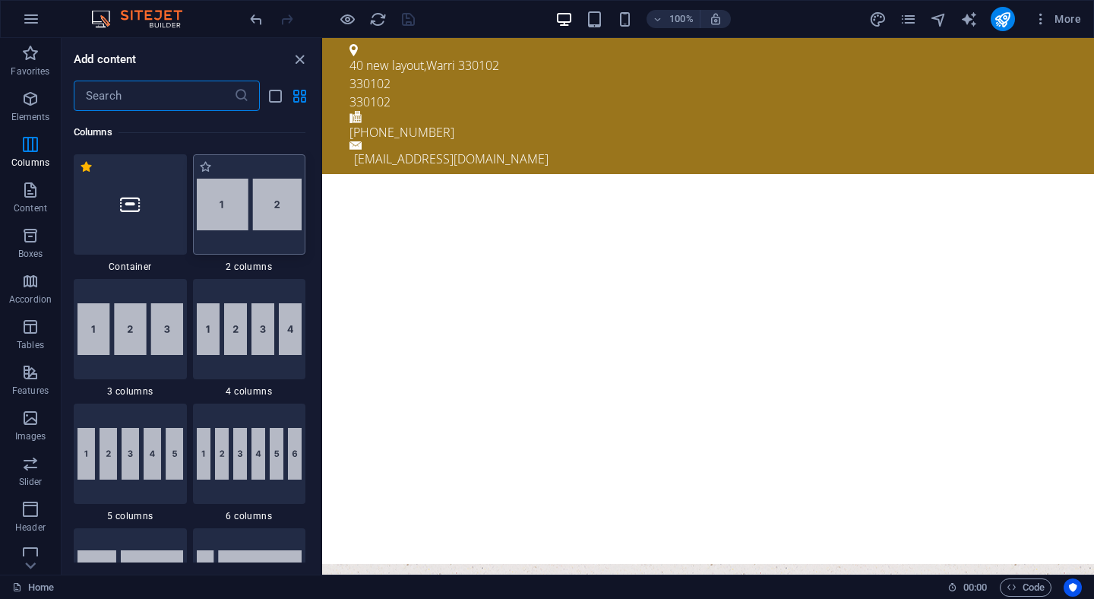
click at [223, 221] on img at bounding box center [250, 205] width 106 height 52
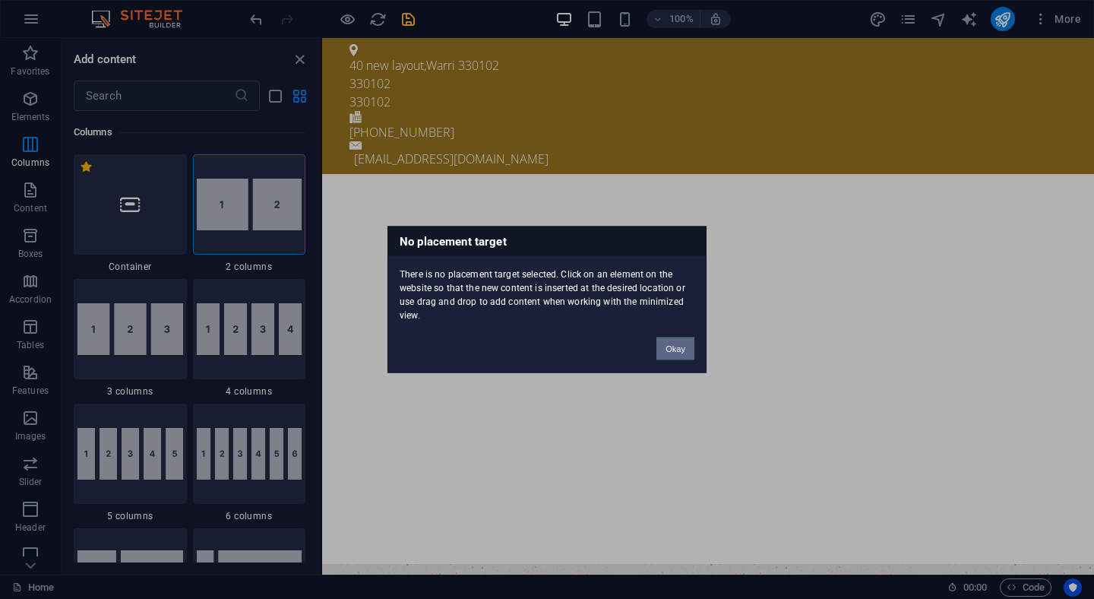
click at [685, 343] on button "Okay" at bounding box center [675, 348] width 38 height 23
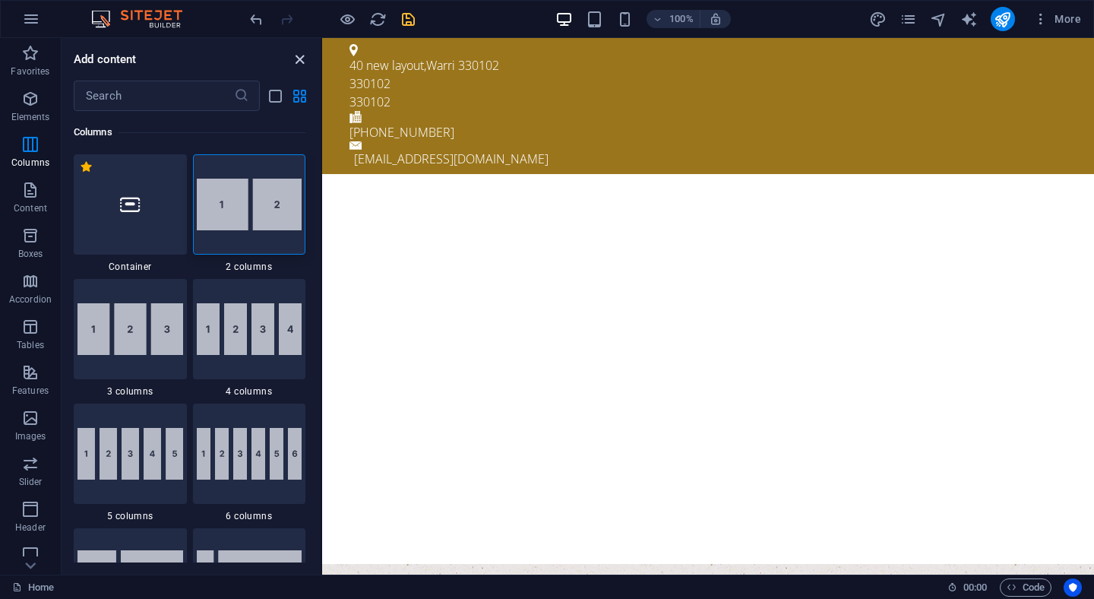
click at [299, 64] on icon "close panel" at bounding box center [299, 59] width 17 height 17
